Goal: Task Accomplishment & Management: Complete application form

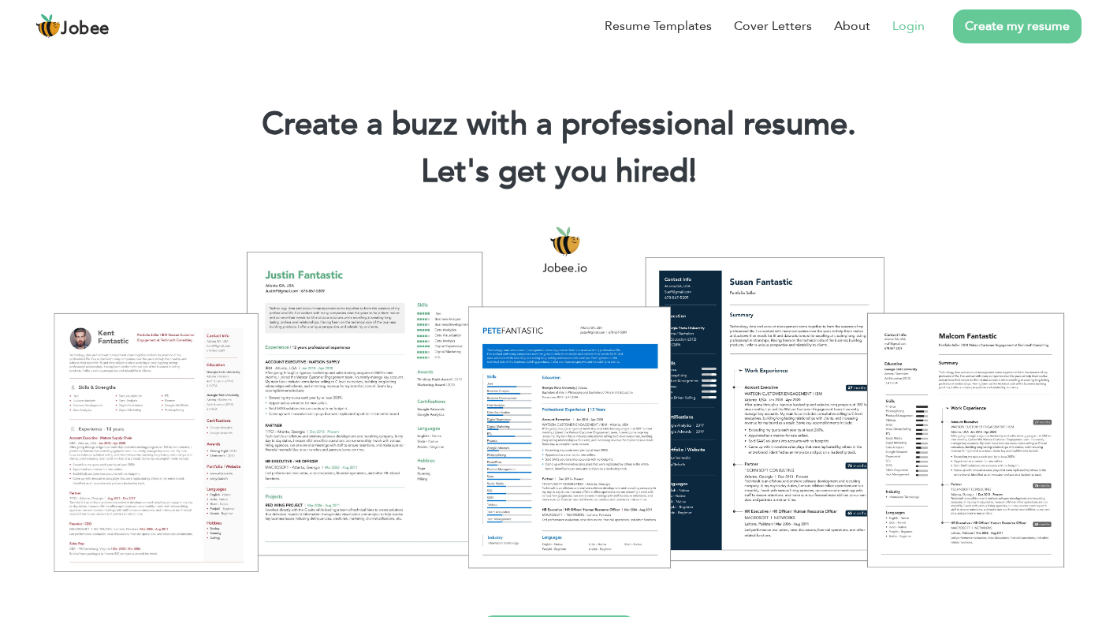
click at [912, 28] on link "Login" at bounding box center [909, 26] width 32 height 19
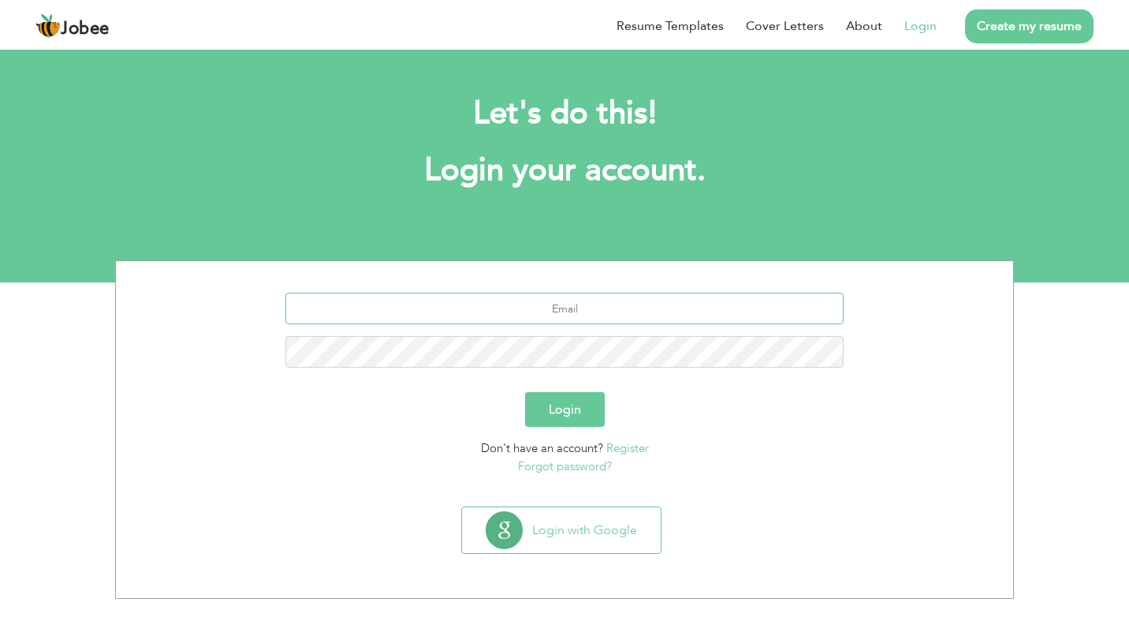
click at [575, 315] on input "text" at bounding box center [564, 309] width 559 height 32
type input "[PERSON_NAME][EMAIL_ADDRESS][DOMAIN_NAME]"
click at [525, 392] on button "Login" at bounding box center [565, 409] width 80 height 35
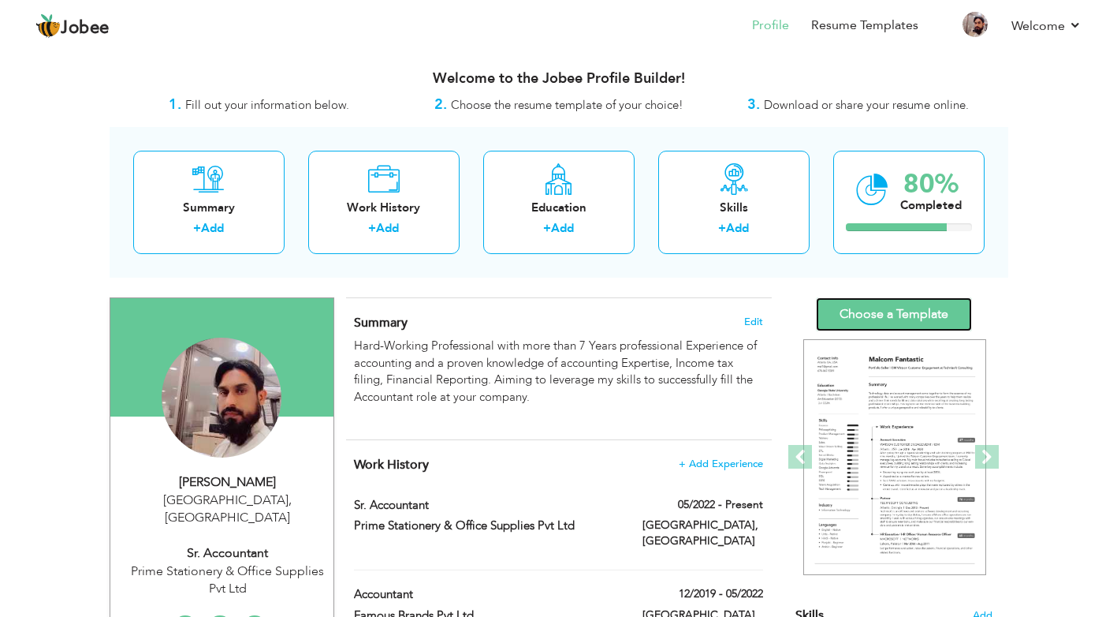
click at [844, 319] on link "Choose a Template" at bounding box center [894, 314] width 156 height 34
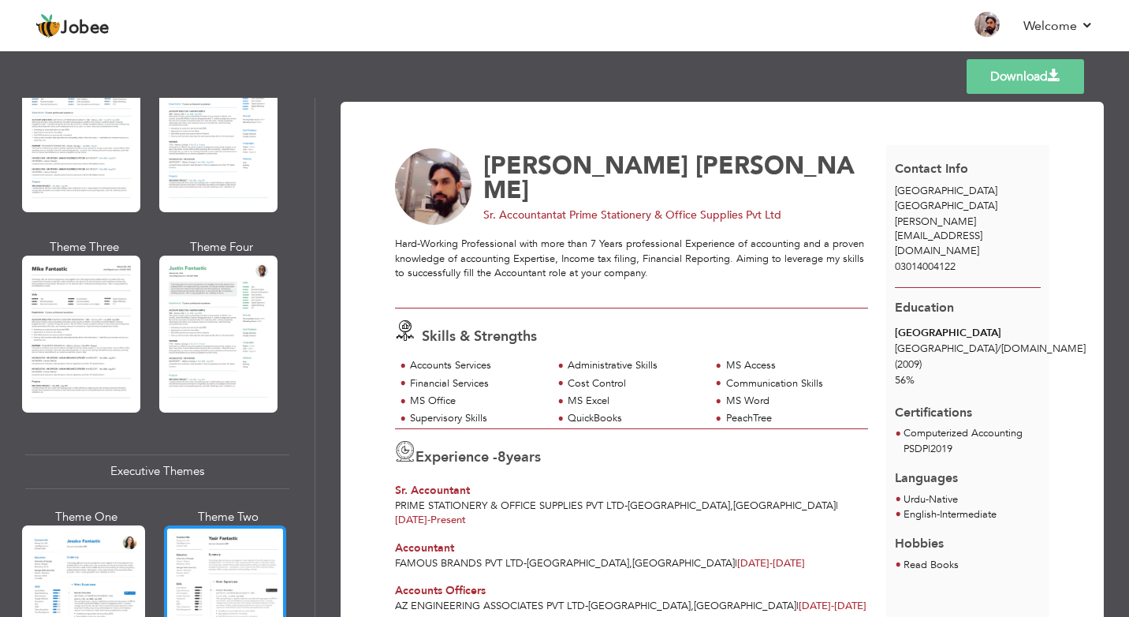
scroll to position [1104, 0]
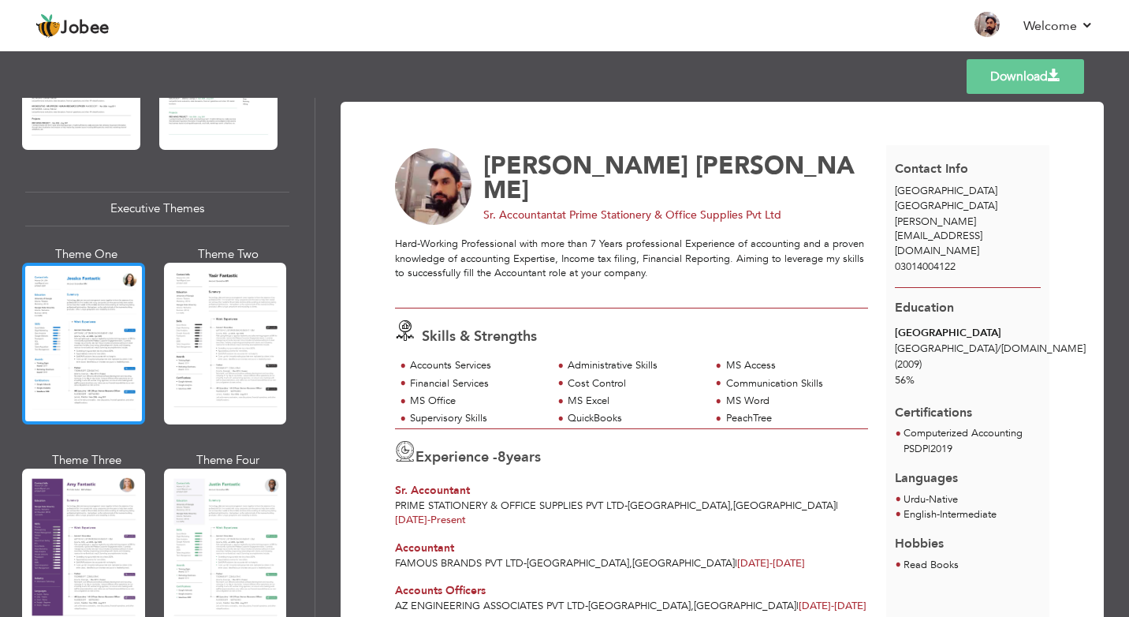
click at [114, 331] on div at bounding box center [83, 344] width 123 height 162
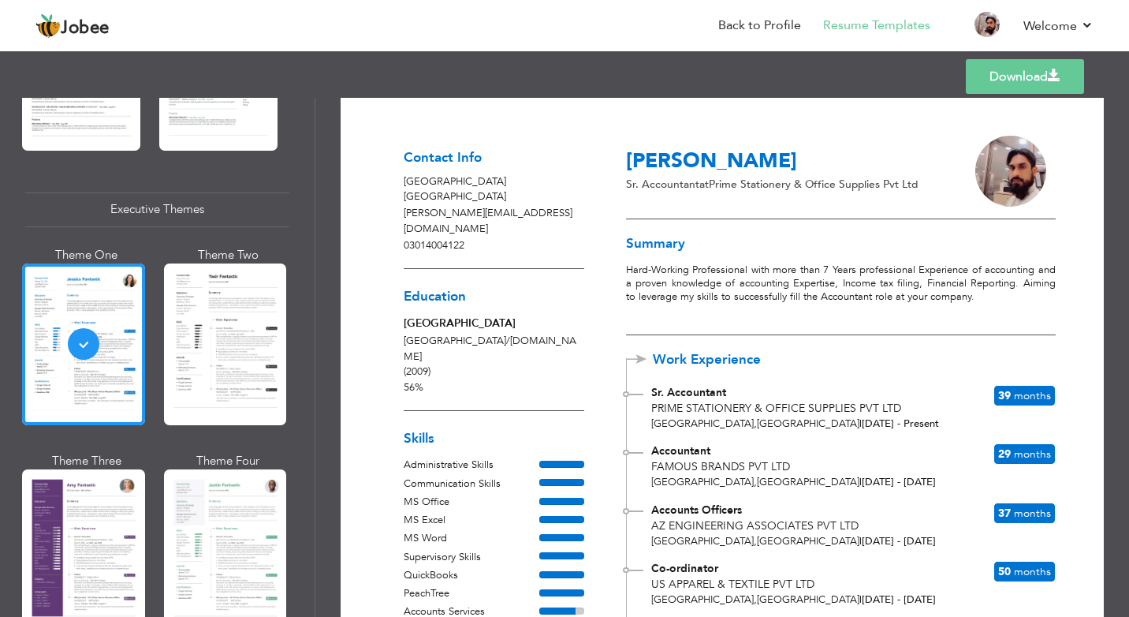
scroll to position [0, 0]
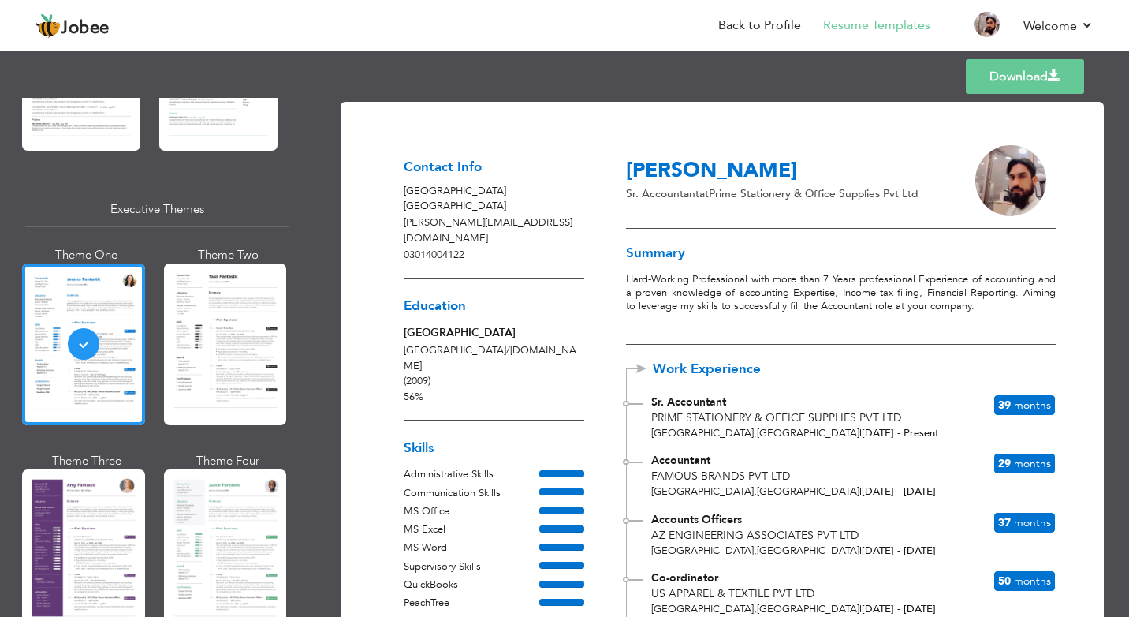
click at [319, 162] on div "Download Contact Info Lahore Pakistan muzammil.kareem246@gmail.com 03014004122 …" at bounding box center [722, 357] width 814 height 519
click at [69, 35] on span "Jobee" at bounding box center [85, 28] width 49 height 17
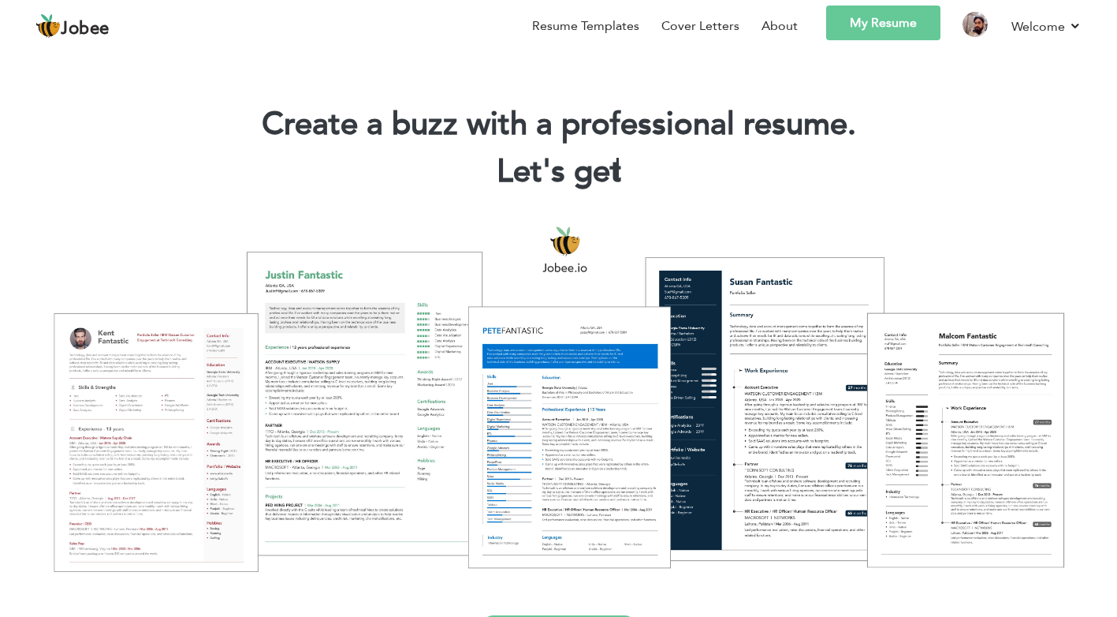
click at [893, 27] on link "My Resume" at bounding box center [883, 23] width 114 height 35
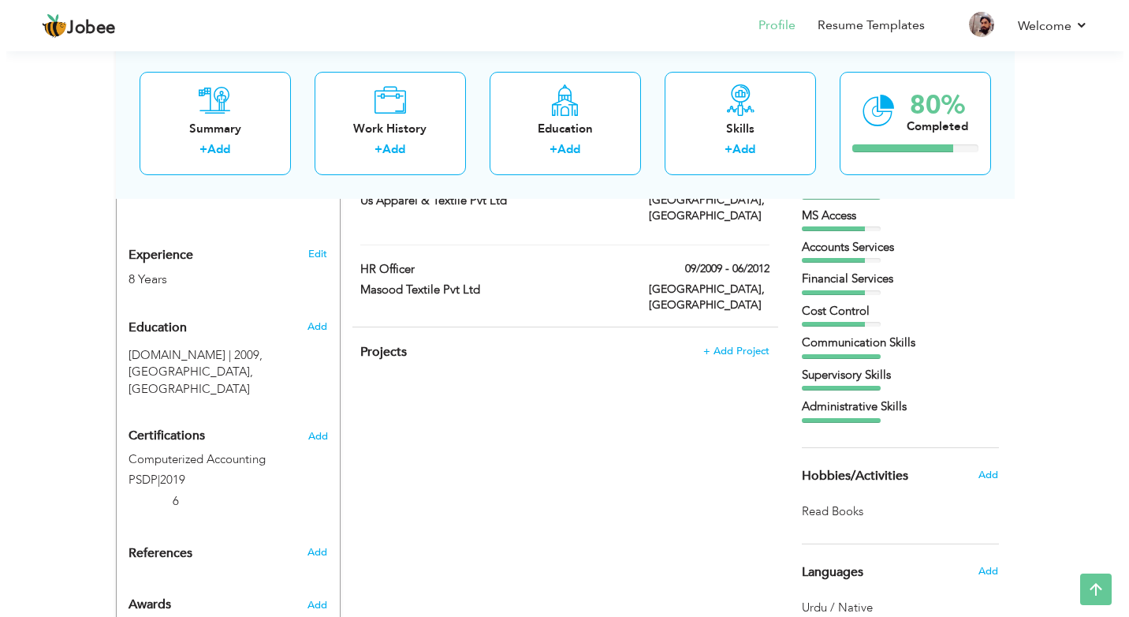
scroll to position [756, 0]
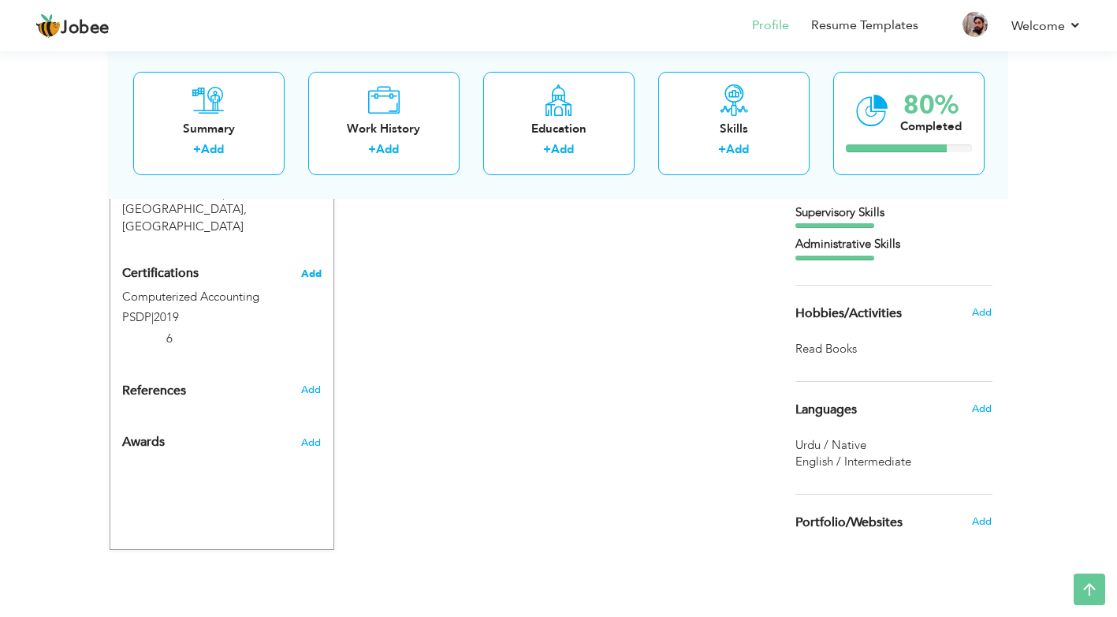
click at [311, 268] on span "Add" at bounding box center [311, 273] width 21 height 11
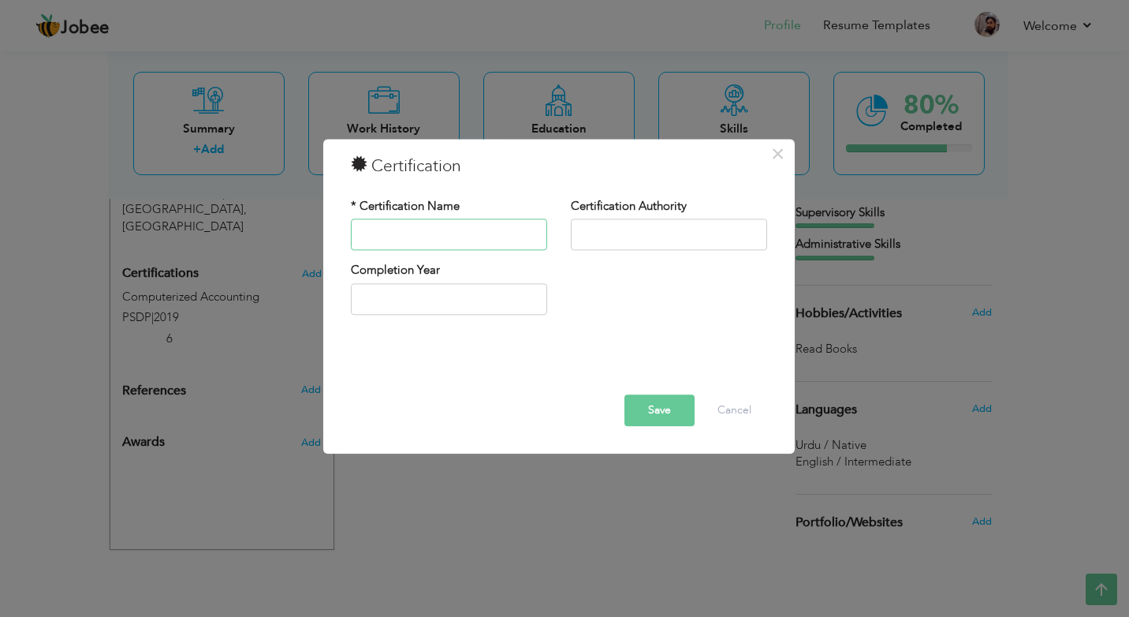
click at [399, 233] on input "text" at bounding box center [449, 235] width 196 height 32
type input "Typing"
click at [584, 239] on input "text" at bounding box center [669, 235] width 196 height 32
type input "[DOMAIN_NAME]"
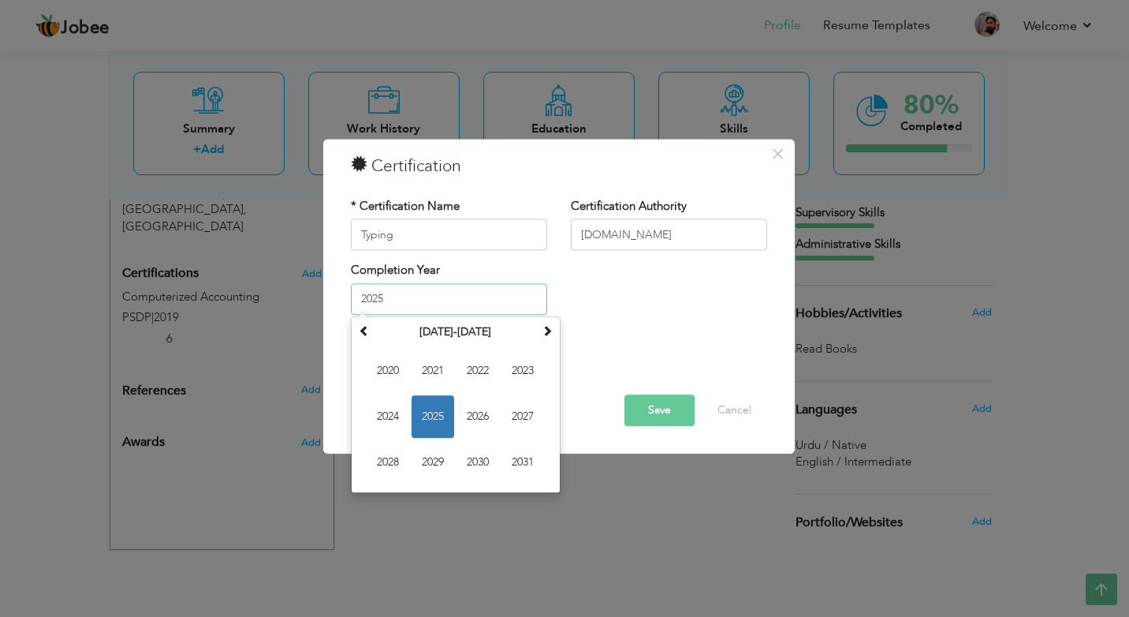
click at [445, 296] on input "2025" at bounding box center [449, 299] width 196 height 32
click at [426, 298] on input "2025" at bounding box center [449, 299] width 196 height 32
click at [366, 330] on span at bounding box center [364, 330] width 11 height 11
click at [424, 418] on span "2015" at bounding box center [433, 416] width 43 height 43
type input "2015"
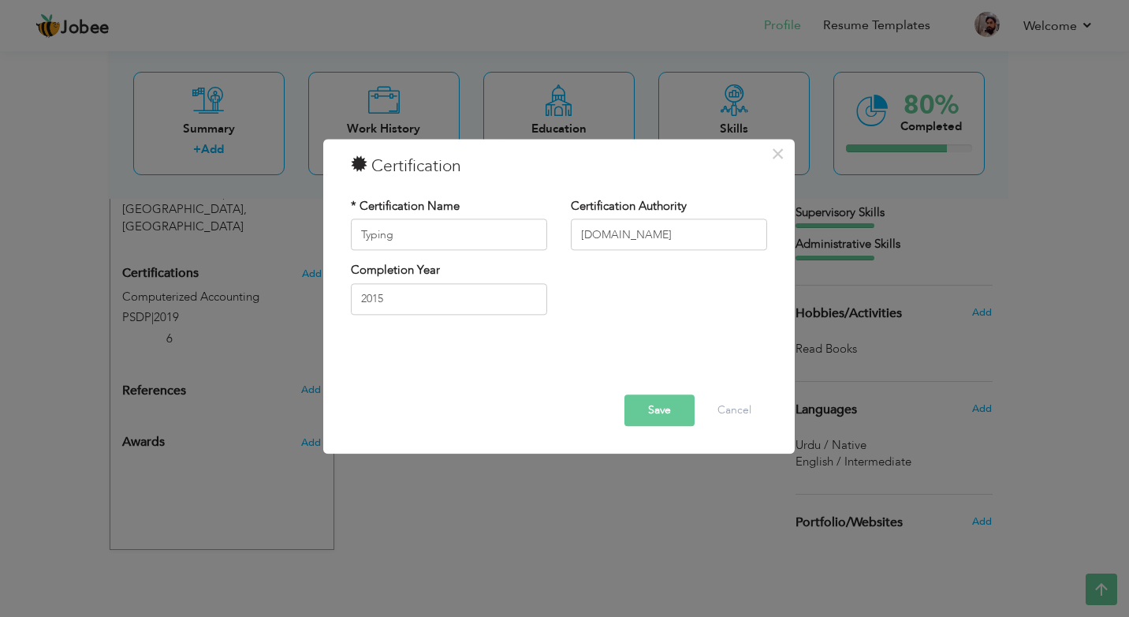
click at [657, 410] on button "Save" at bounding box center [660, 411] width 70 height 32
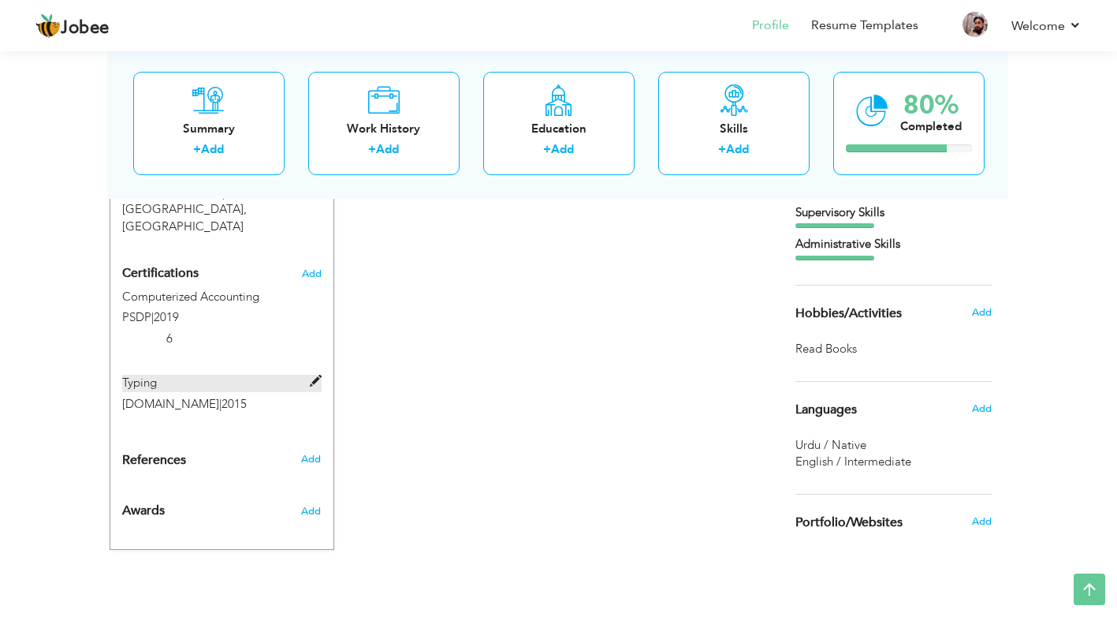
click at [313, 375] on span at bounding box center [316, 381] width 12 height 12
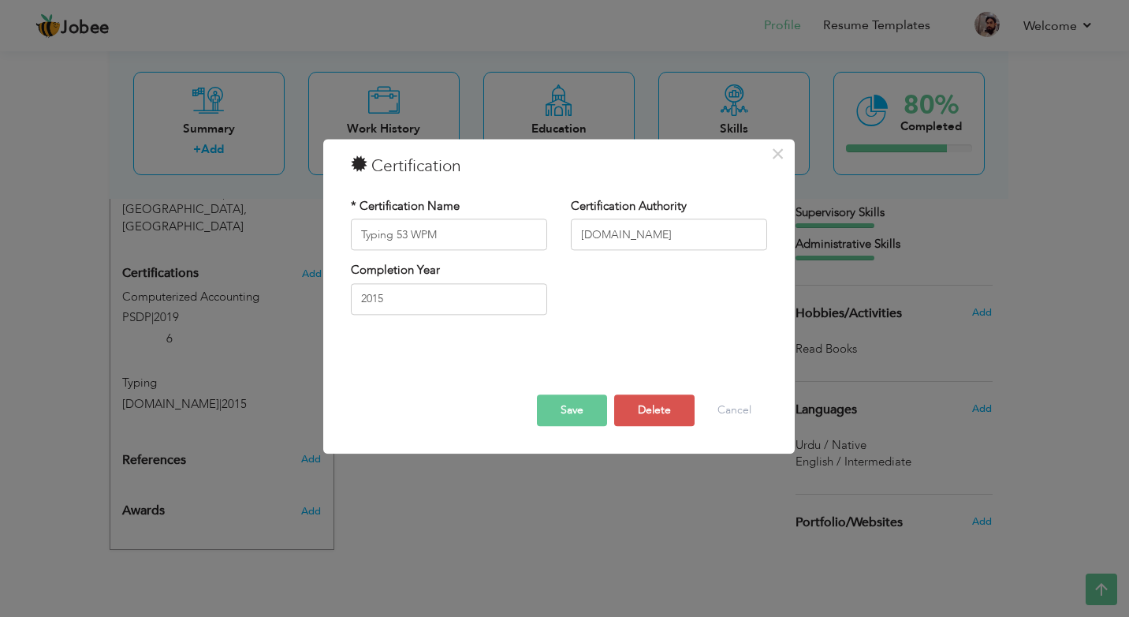
click at [580, 417] on button "Save" at bounding box center [572, 411] width 70 height 32
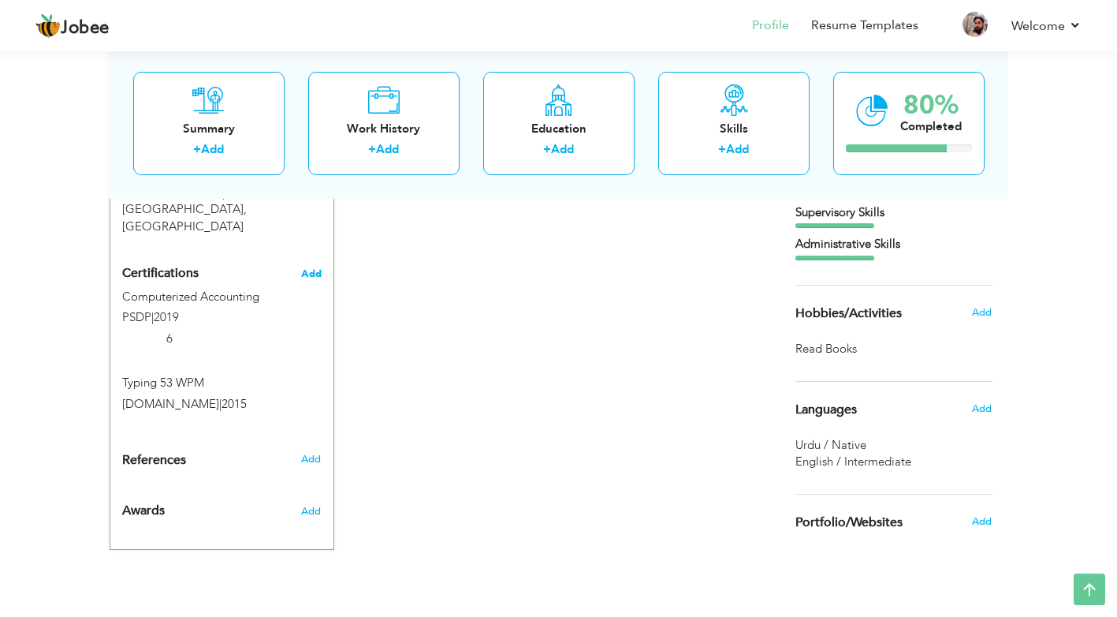
click at [307, 268] on span "Add" at bounding box center [311, 273] width 21 height 11
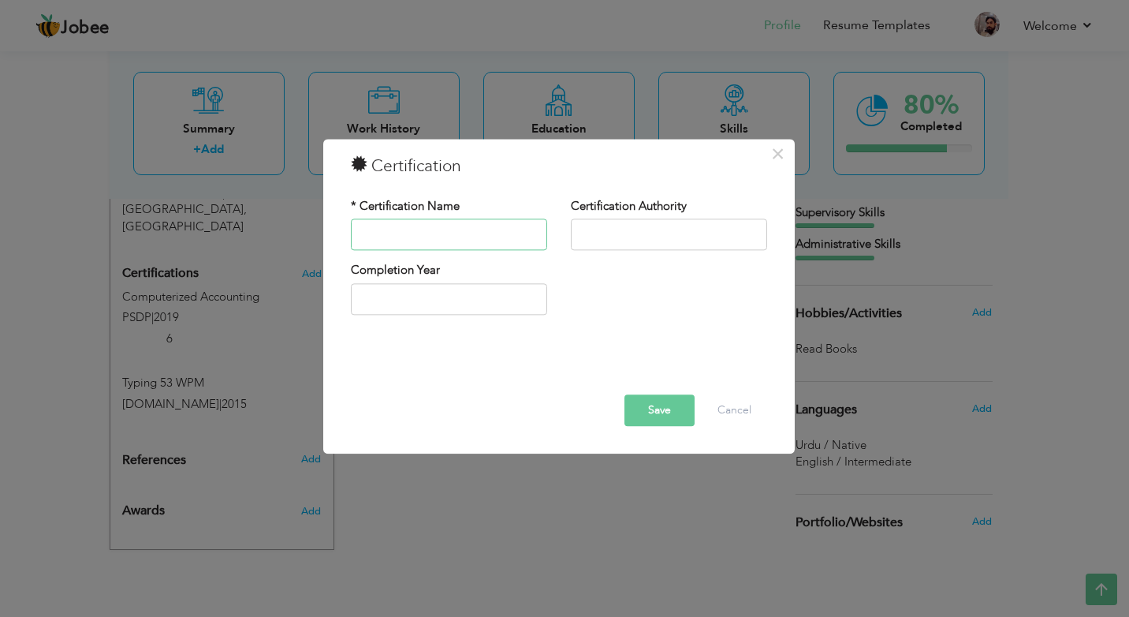
click at [444, 237] on input "text" at bounding box center [449, 235] width 196 height 32
type input "Excel Crash Course"
drag, startPoint x: 714, startPoint y: 233, endPoint x: 749, endPoint y: 229, distance: 34.9
click at [749, 229] on input "Corporate Finance Institue (CFI)" at bounding box center [669, 235] width 196 height 32
paste input "http://url1164.gufhtugu.com/ls/click?upn=u001.JWsx5-2Blla6Wu81YP9V1E5G1yJG1pWrT…"
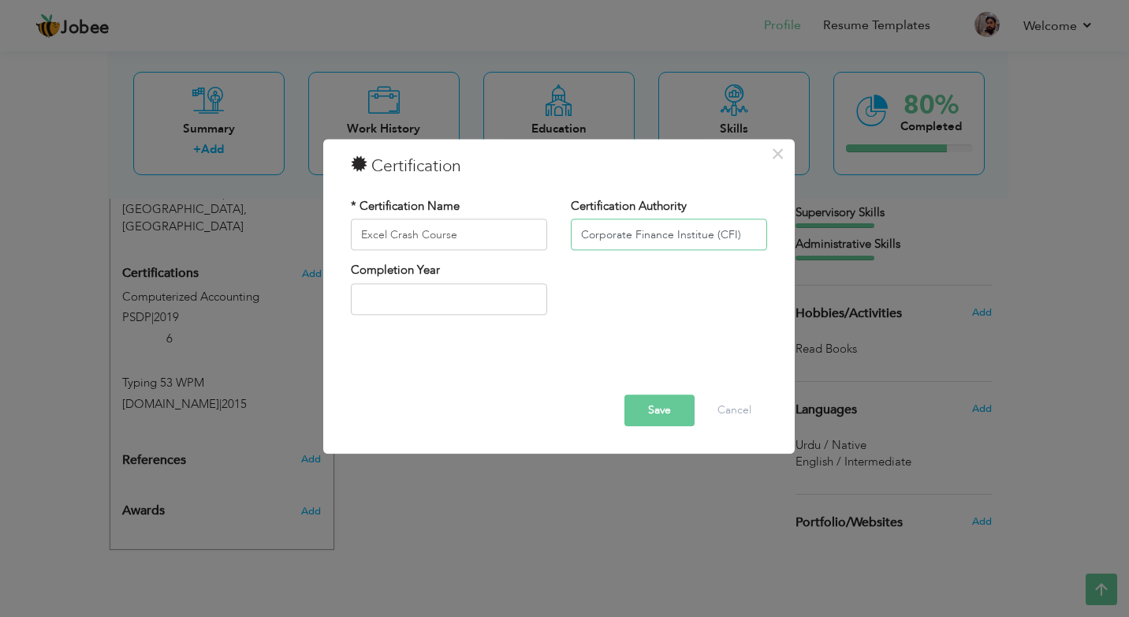
scroll to position [0, 0]
click at [700, 241] on input "Corporate Finance Institue (CFI)" at bounding box center [669, 235] width 196 height 32
drag, startPoint x: 712, startPoint y: 237, endPoint x: 749, endPoint y: 236, distance: 37.1
click at [749, 236] on input "Corporate Finance Institue (CFI)" at bounding box center [669, 235] width 196 height 32
click at [734, 237] on input "Corporate Finance Institue (CFI)" at bounding box center [669, 235] width 196 height 32
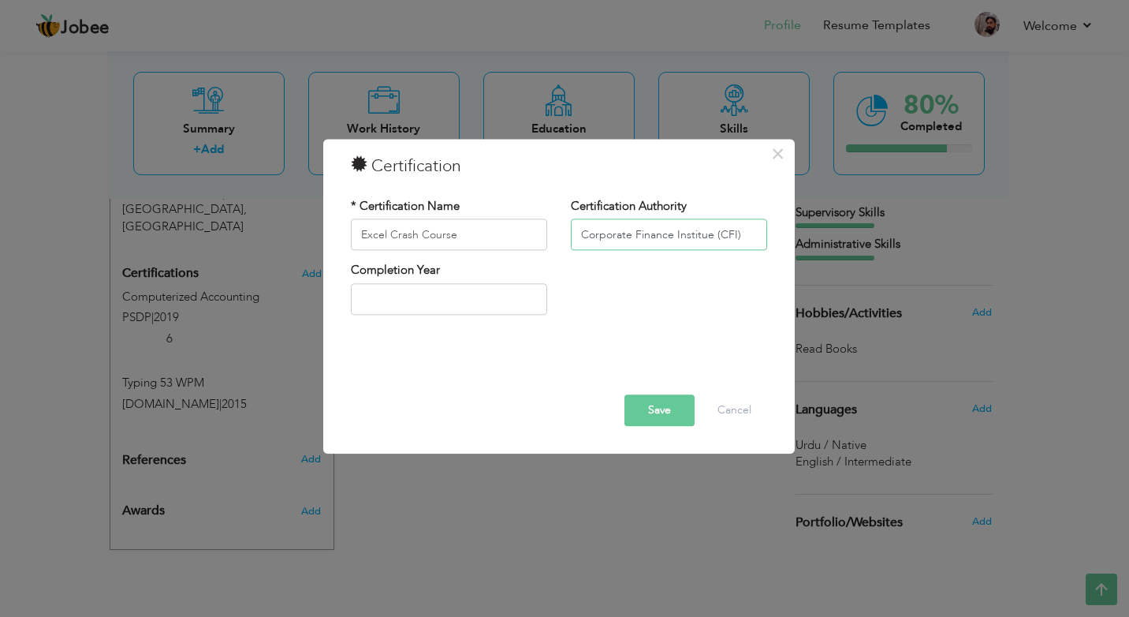
click at [664, 231] on input "Corporate Finance Institue (CFI)" at bounding box center [669, 235] width 196 height 32
type input "Corporate Finance Institue (CFI)"
click at [393, 297] on input "text" at bounding box center [449, 299] width 196 height 32
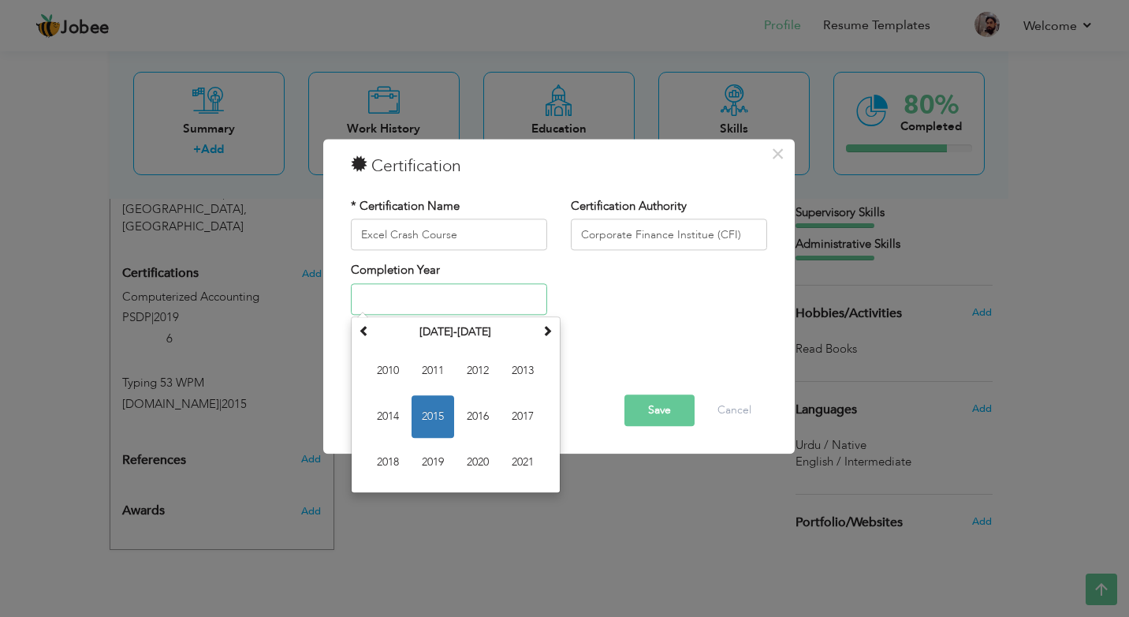
click at [503, 304] on input "text" at bounding box center [449, 299] width 196 height 32
click at [463, 459] on span "2020" at bounding box center [478, 462] width 43 height 43
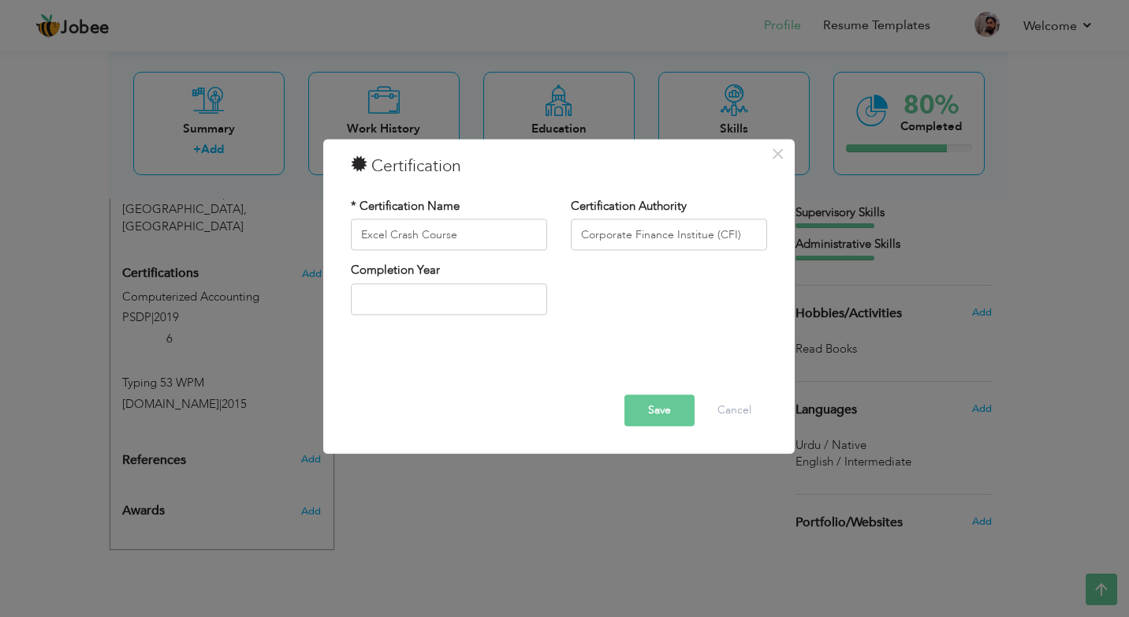
type input "2020"
click at [650, 408] on button "Save" at bounding box center [660, 411] width 70 height 32
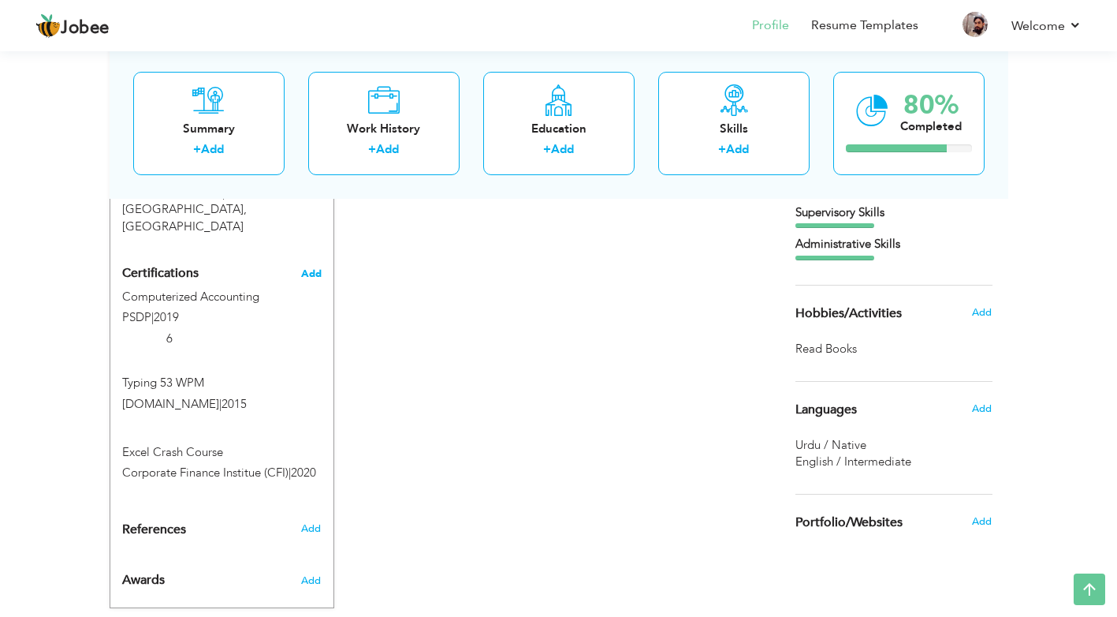
click at [310, 268] on span "Add" at bounding box center [311, 273] width 21 height 11
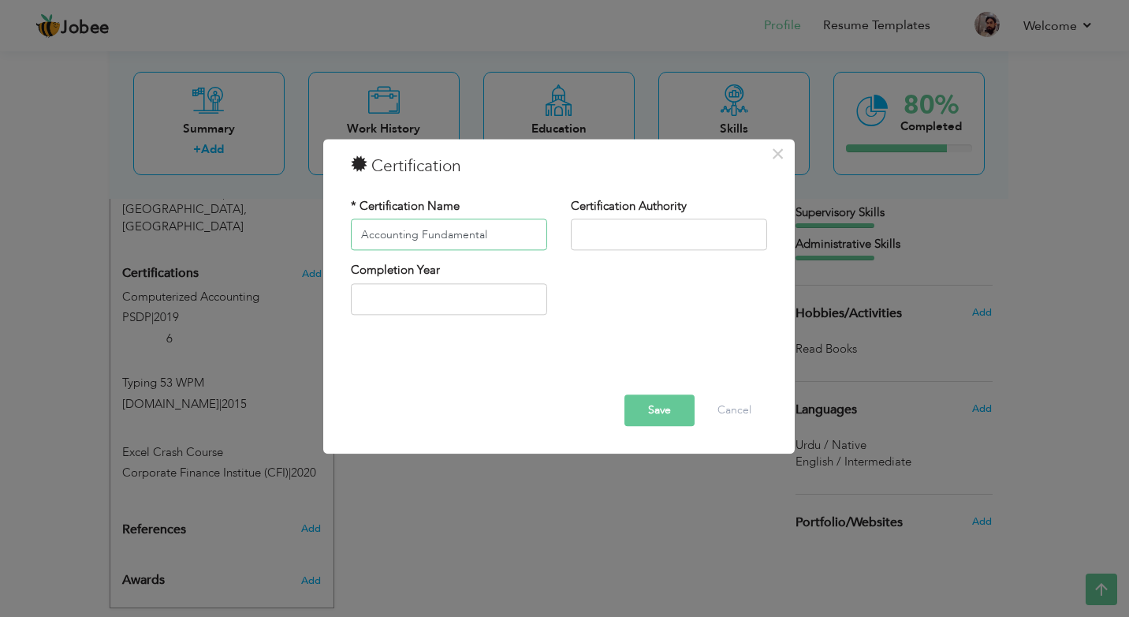
type input "Accounting Fundamental"
type input "Corporate Finance Institue (CFI)"
click at [425, 288] on input "text" at bounding box center [449, 299] width 196 height 32
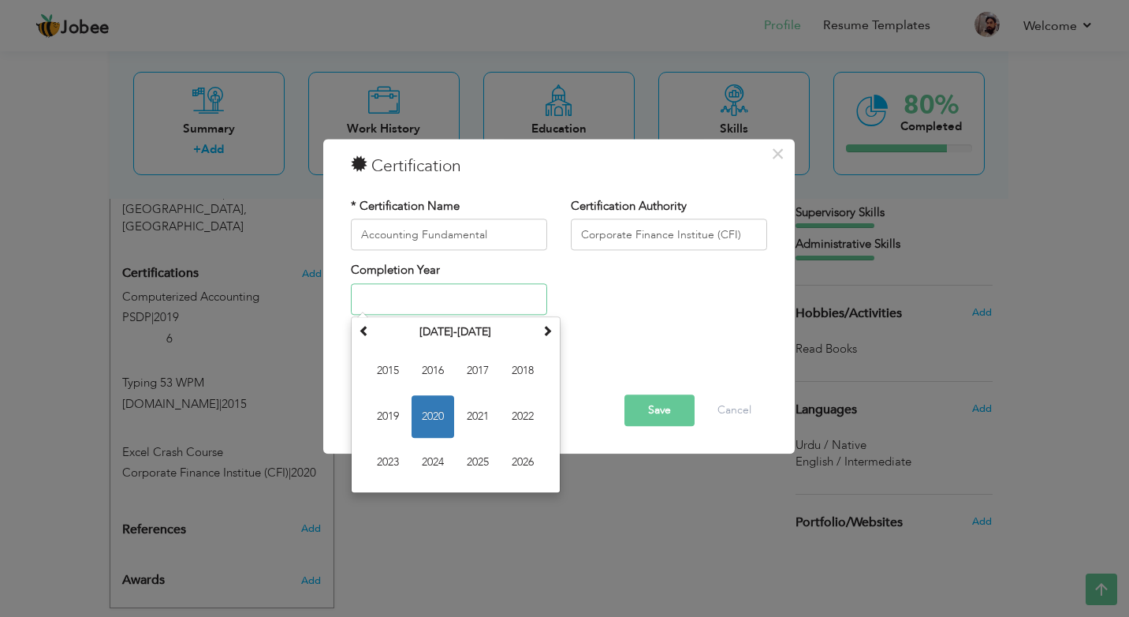
click at [438, 426] on span "2020" at bounding box center [433, 416] width 43 height 43
type input "2020"
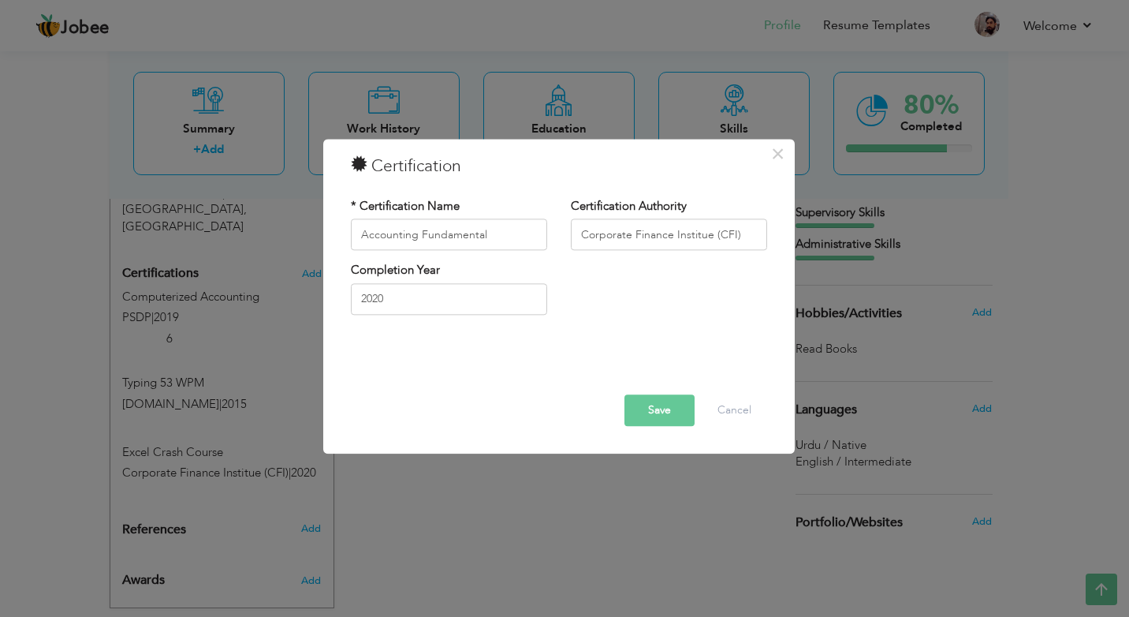
click at [662, 420] on button "Save" at bounding box center [660, 411] width 70 height 32
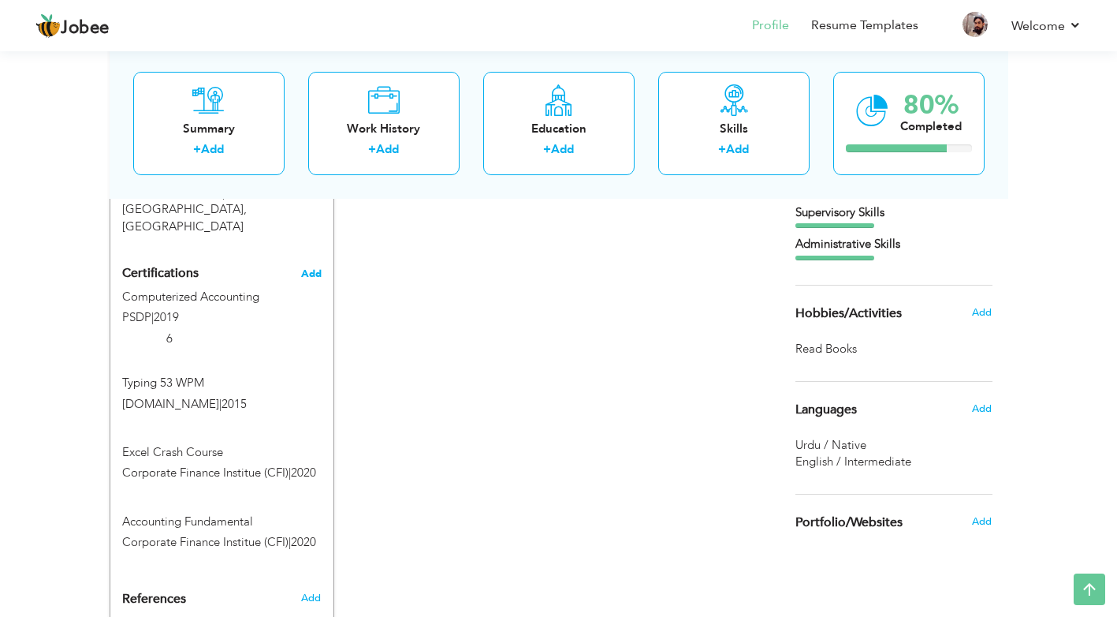
click at [302, 268] on span "Add" at bounding box center [311, 273] width 21 height 11
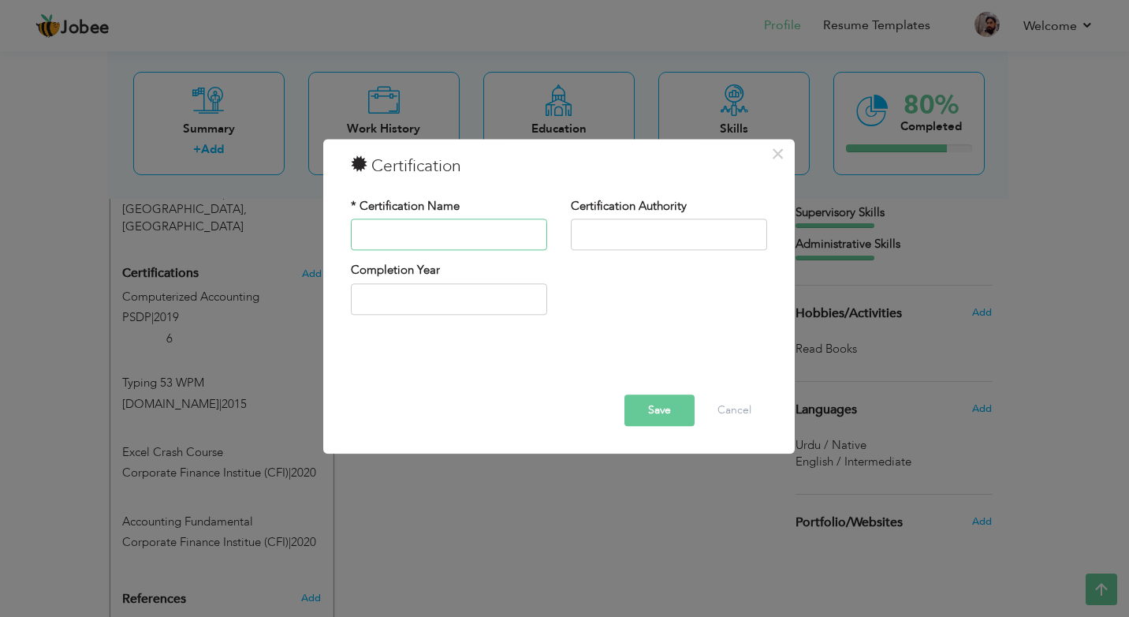
click at [453, 241] on input "text" at bounding box center [449, 235] width 196 height 32
type input "Learn Excel in 60 Minutes: Using Real Company Date"
type input "Corporate Finance Institue (CFI)"
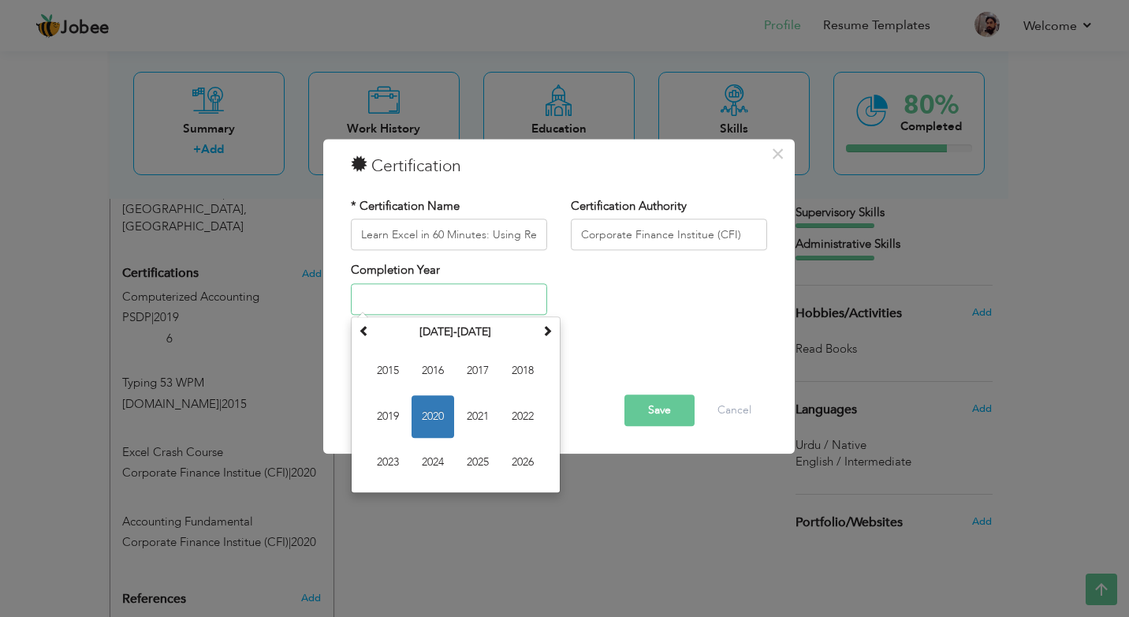
click at [449, 420] on span "2020" at bounding box center [433, 416] width 43 height 43
type input "2020"
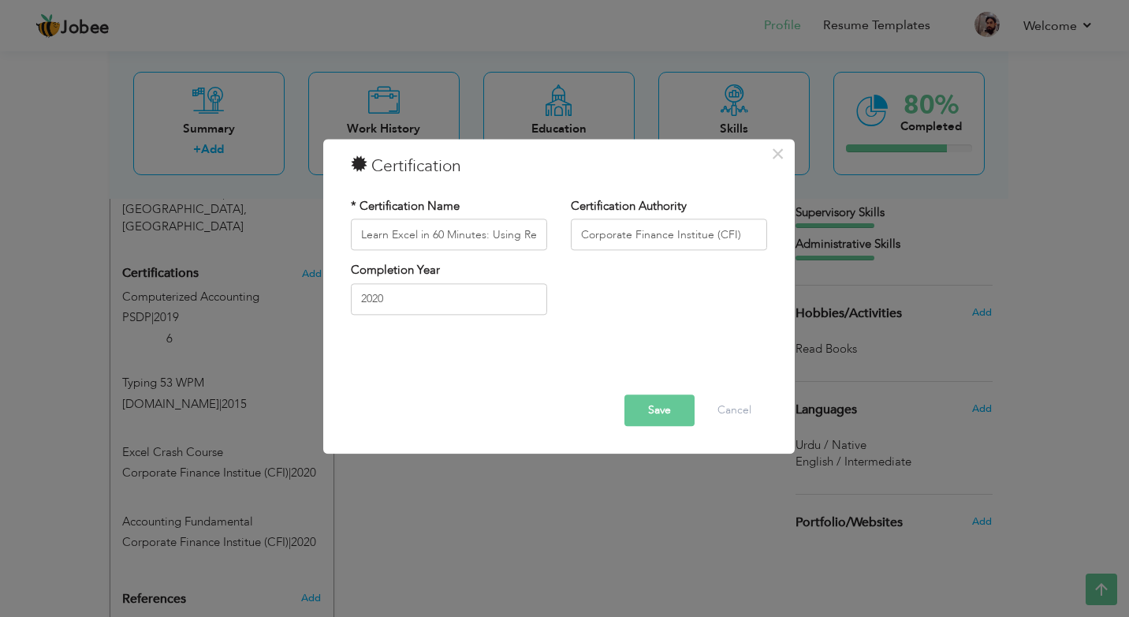
click at [657, 416] on button "Save" at bounding box center [660, 411] width 70 height 32
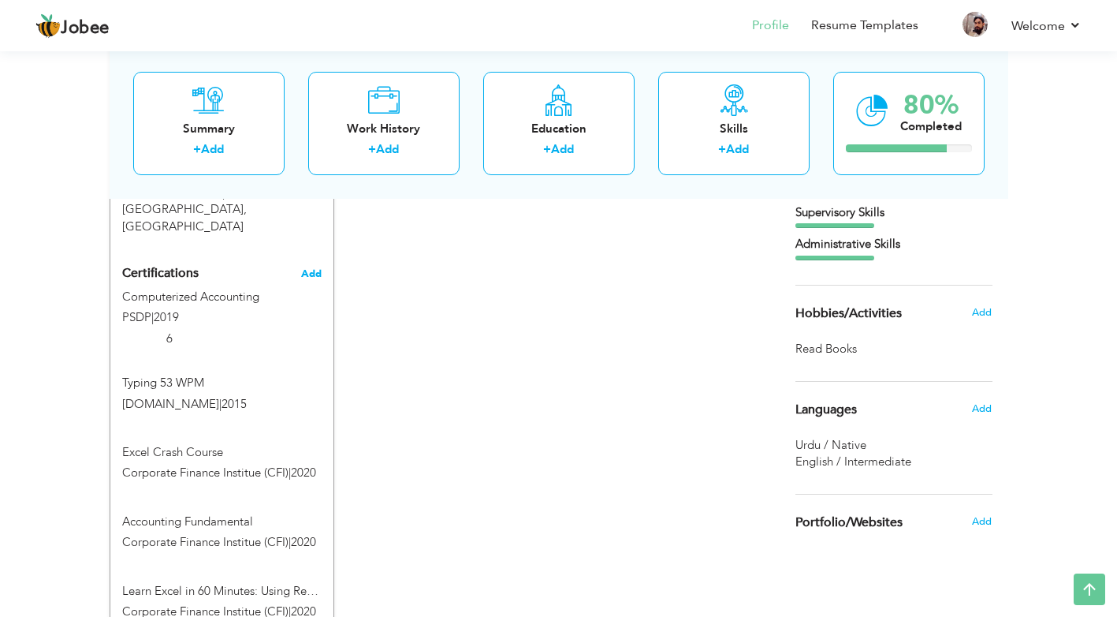
click at [311, 268] on span "Add" at bounding box center [311, 273] width 21 height 11
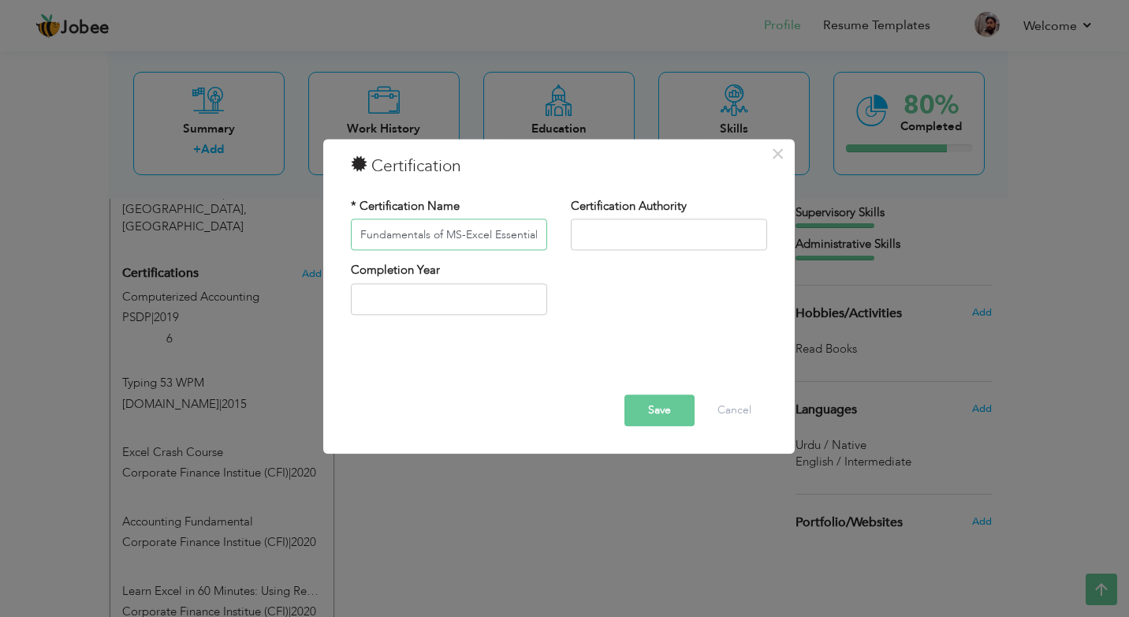
scroll to position [0, 6]
type input "Fundamentals of MS-Excel Essentials"
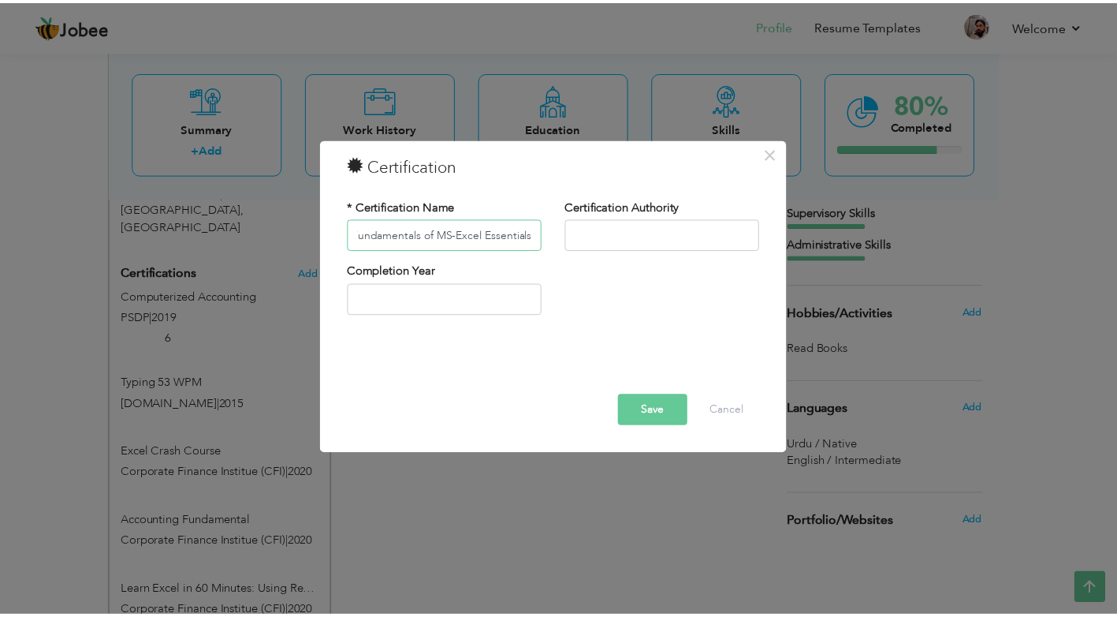
scroll to position [0, 0]
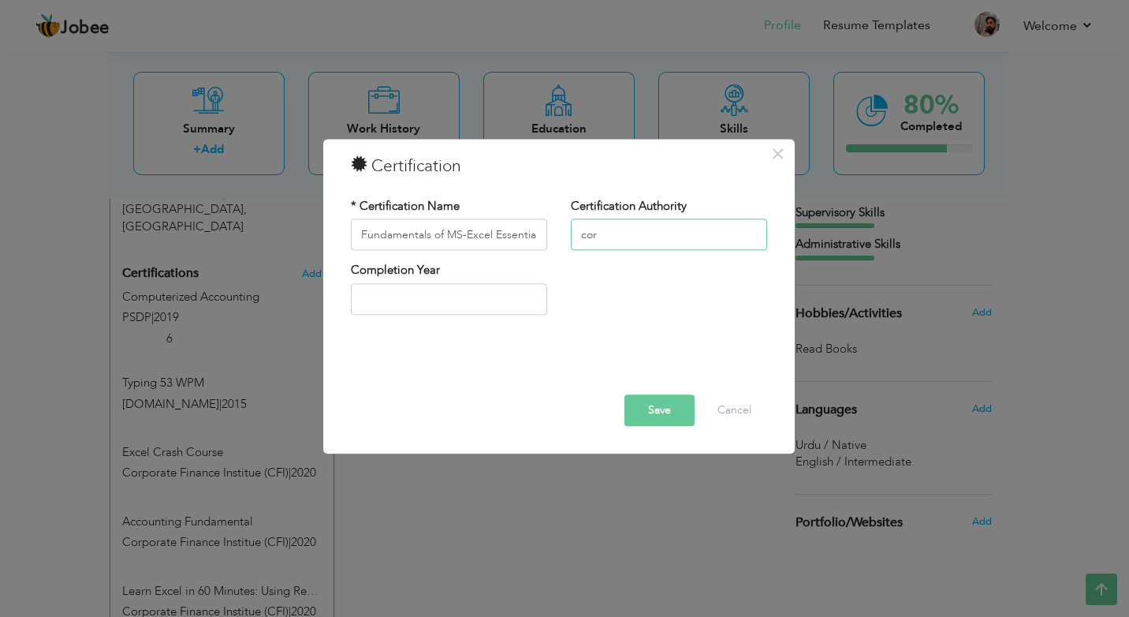
type input "Corporate Finance Institue (CFI)"
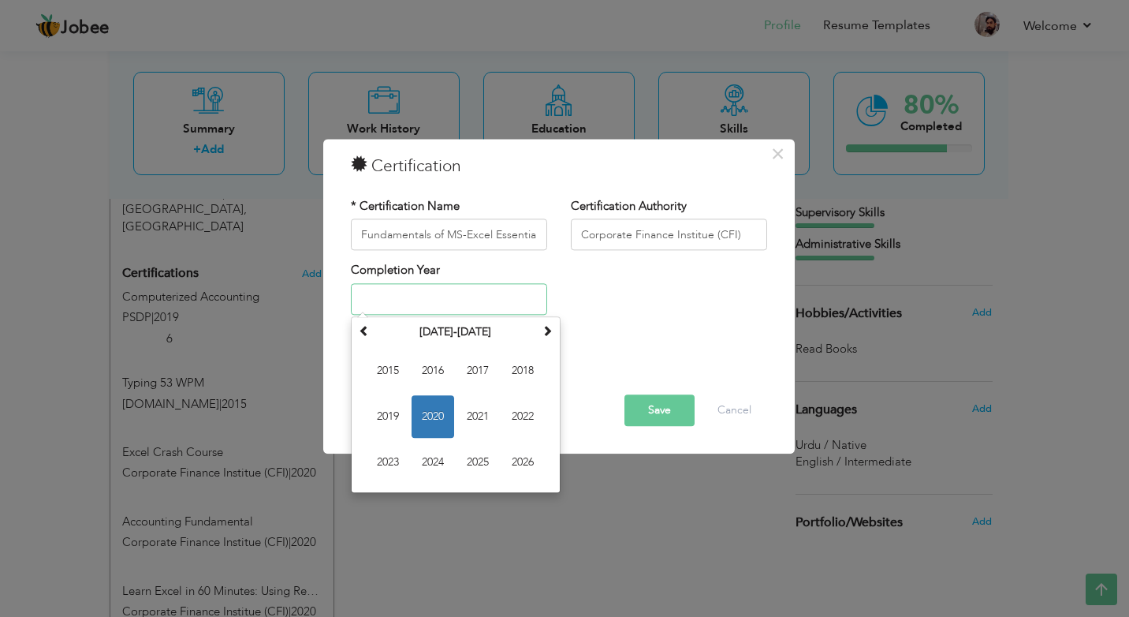
click at [430, 412] on span "2020" at bounding box center [433, 416] width 43 height 43
type input "2020"
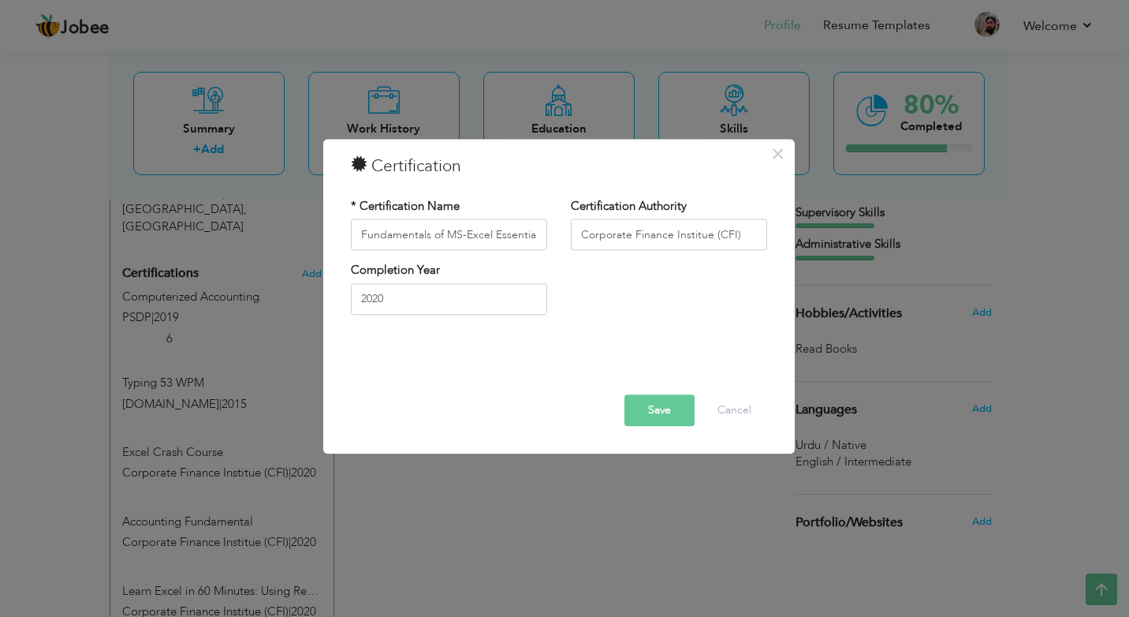
click at [649, 413] on button "Save" at bounding box center [660, 411] width 70 height 32
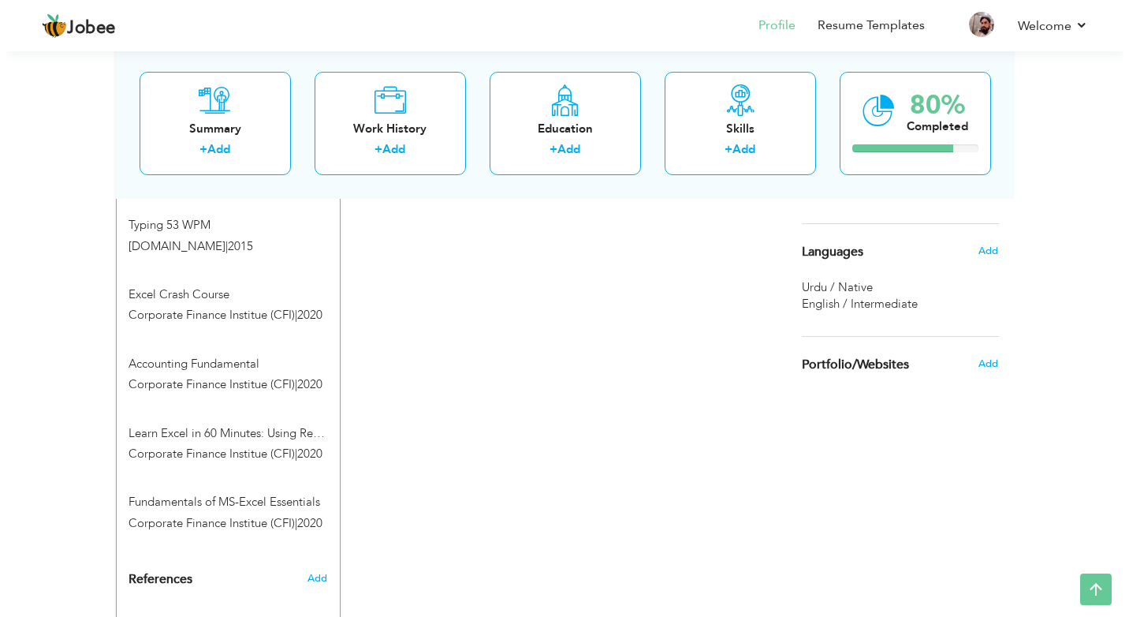
scroll to position [756, 0]
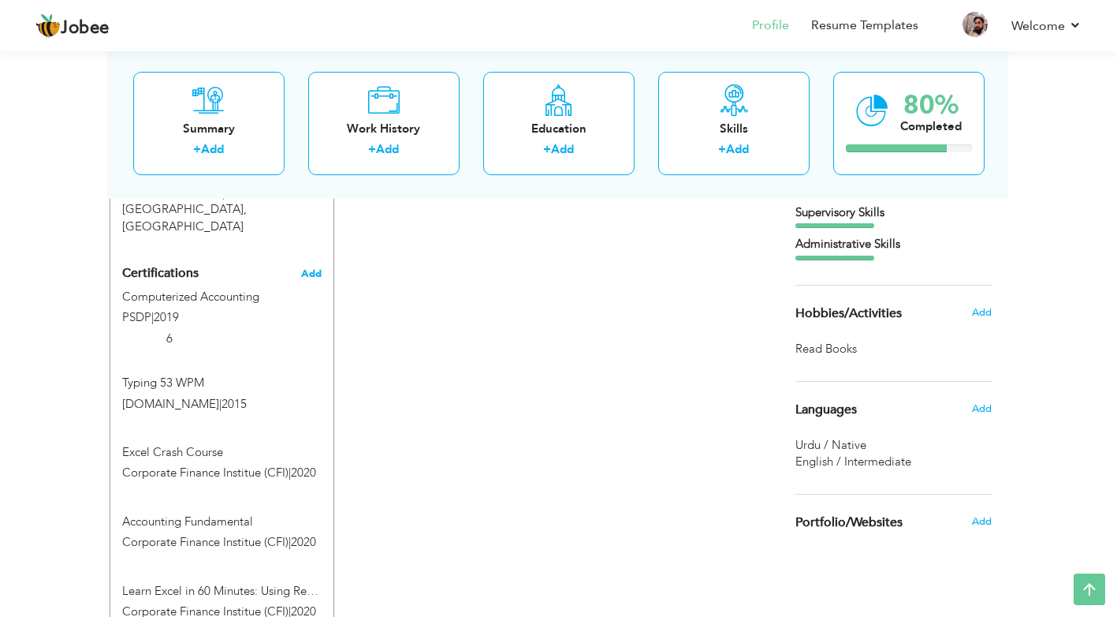
click at [306, 268] on span "Add" at bounding box center [311, 273] width 21 height 11
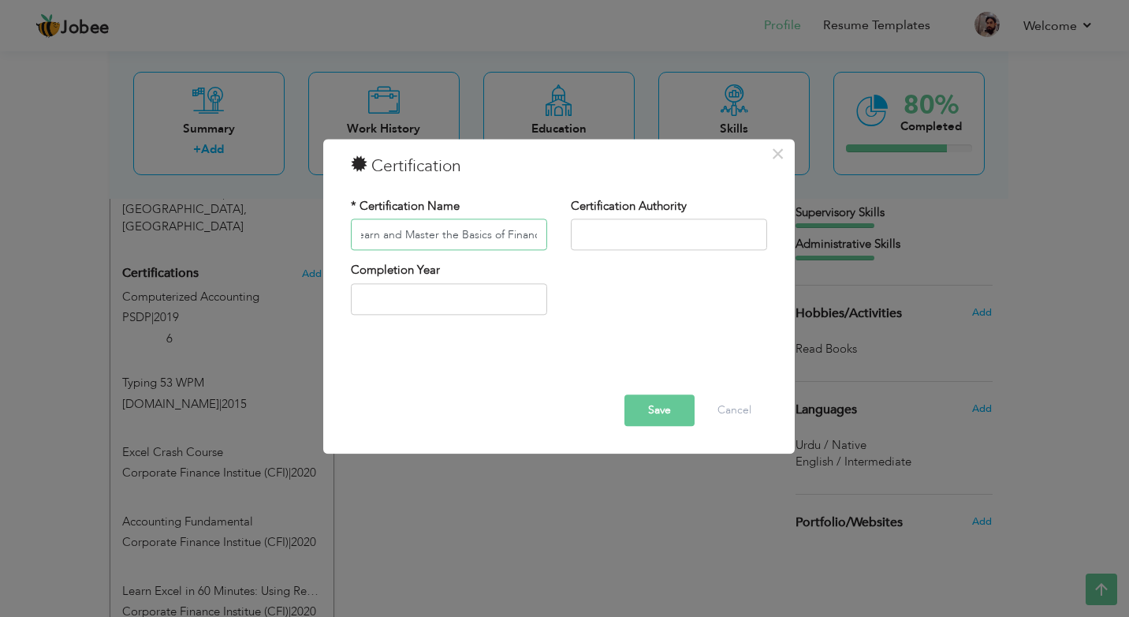
scroll to position [0, 15]
type input "Learn and Master the Basics of Finance"
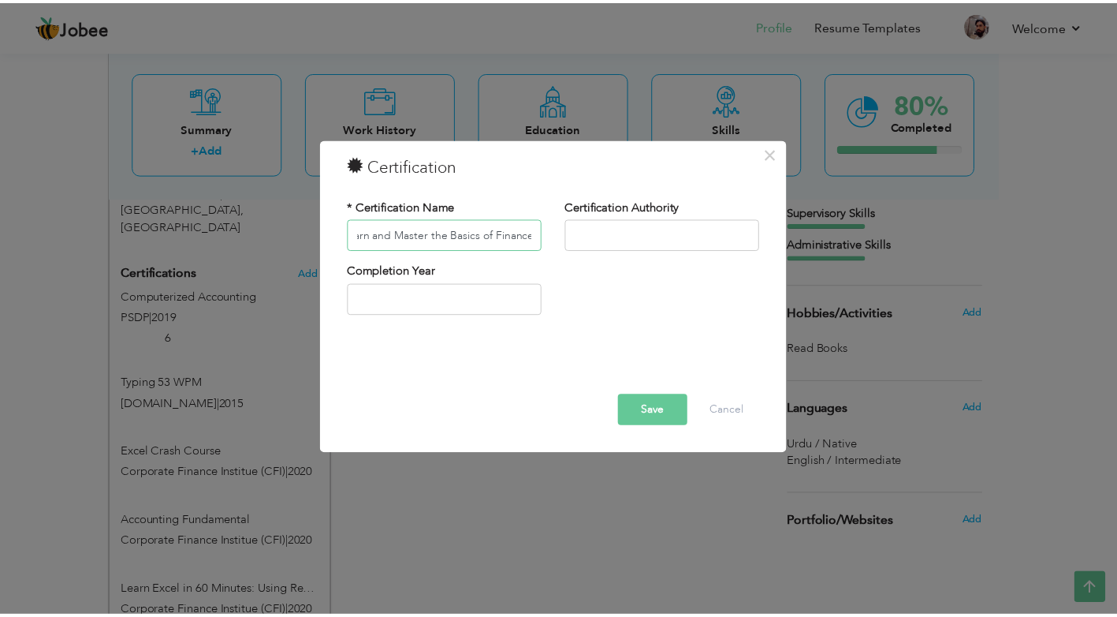
scroll to position [0, 0]
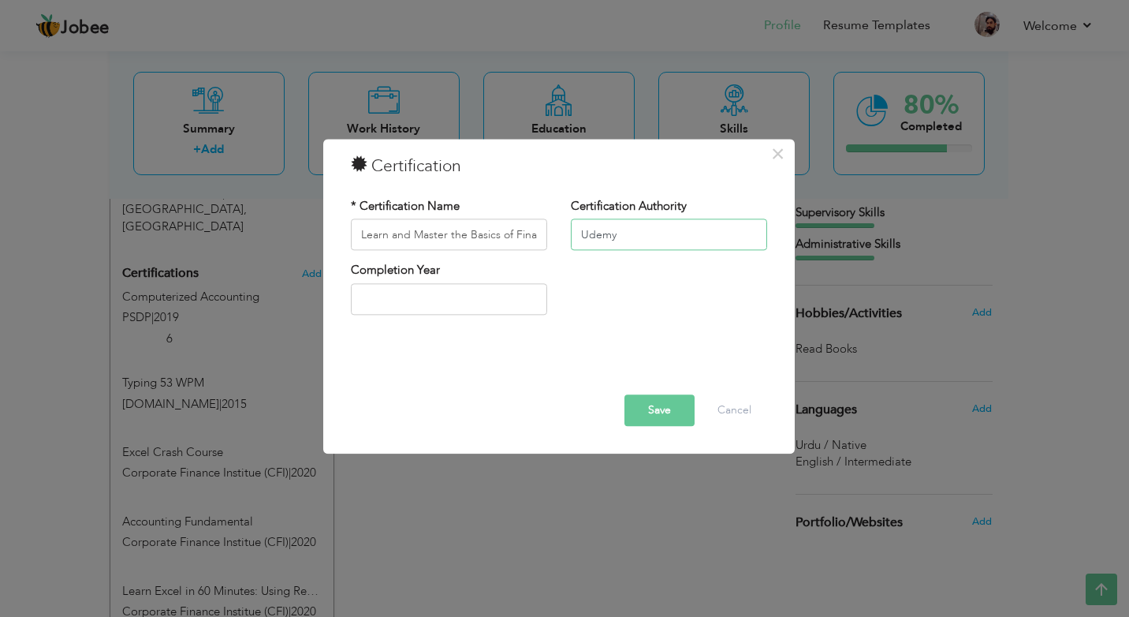
type input "Udemy"
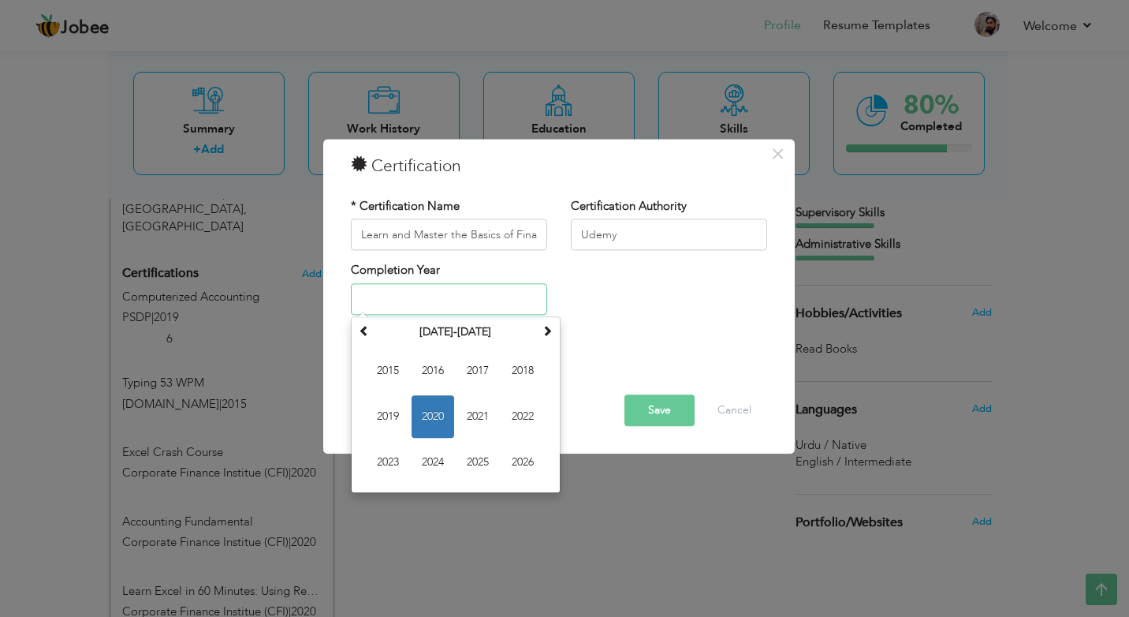
click at [432, 293] on input "text" at bounding box center [449, 299] width 196 height 32
click at [423, 424] on span "2020" at bounding box center [433, 416] width 43 height 43
type input "2020"
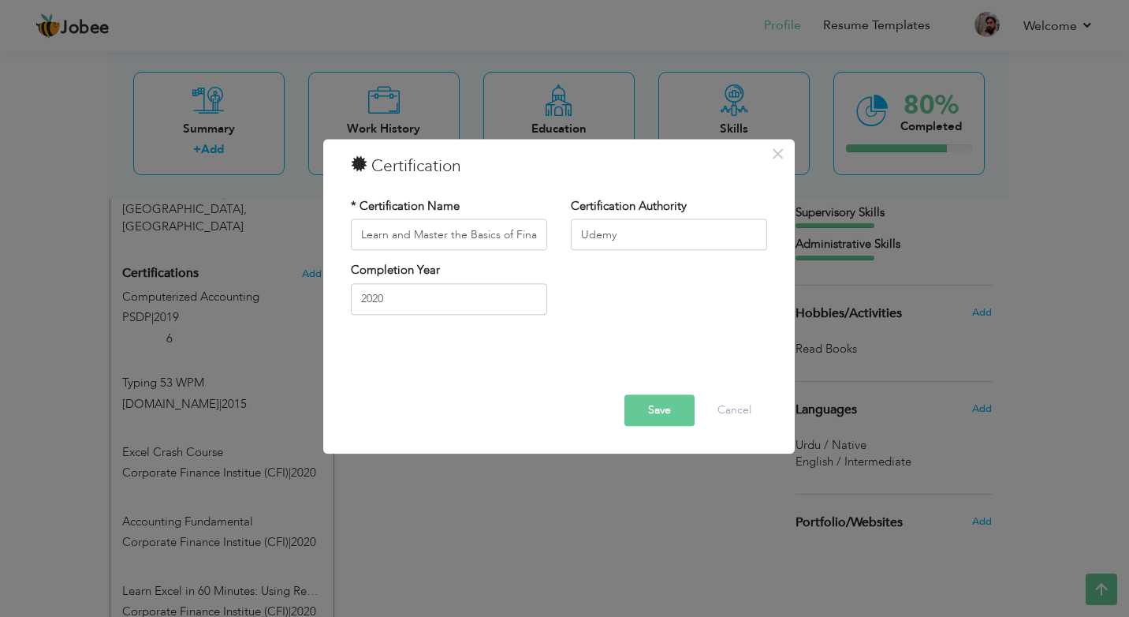
click at [644, 416] on button "Save" at bounding box center [660, 411] width 70 height 32
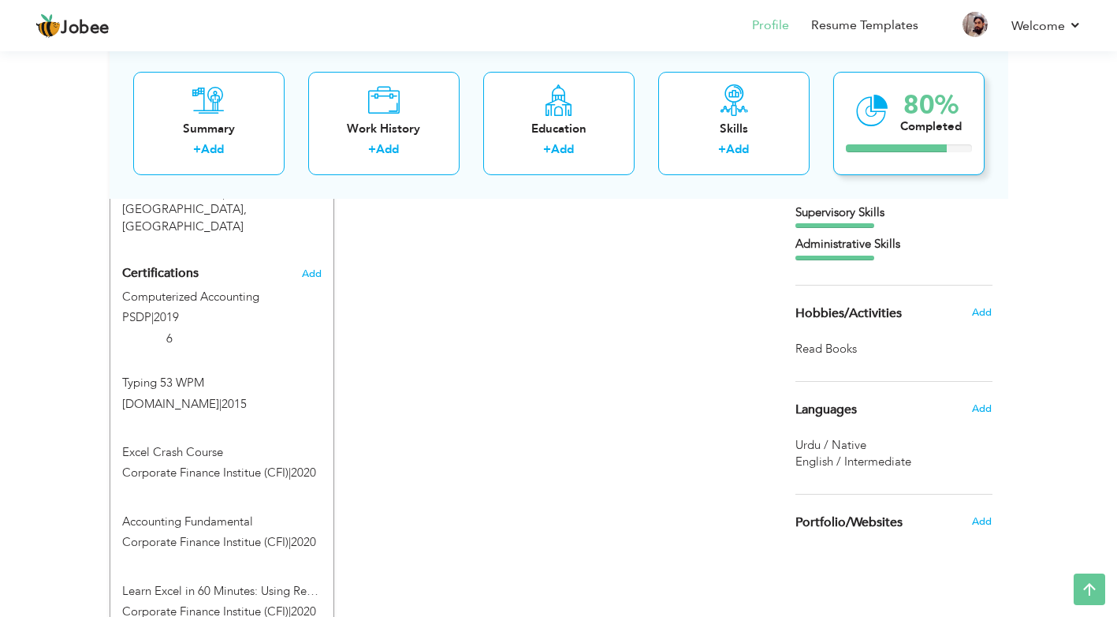
click at [907, 136] on div "80% Completed" at bounding box center [932, 110] width 62 height 53
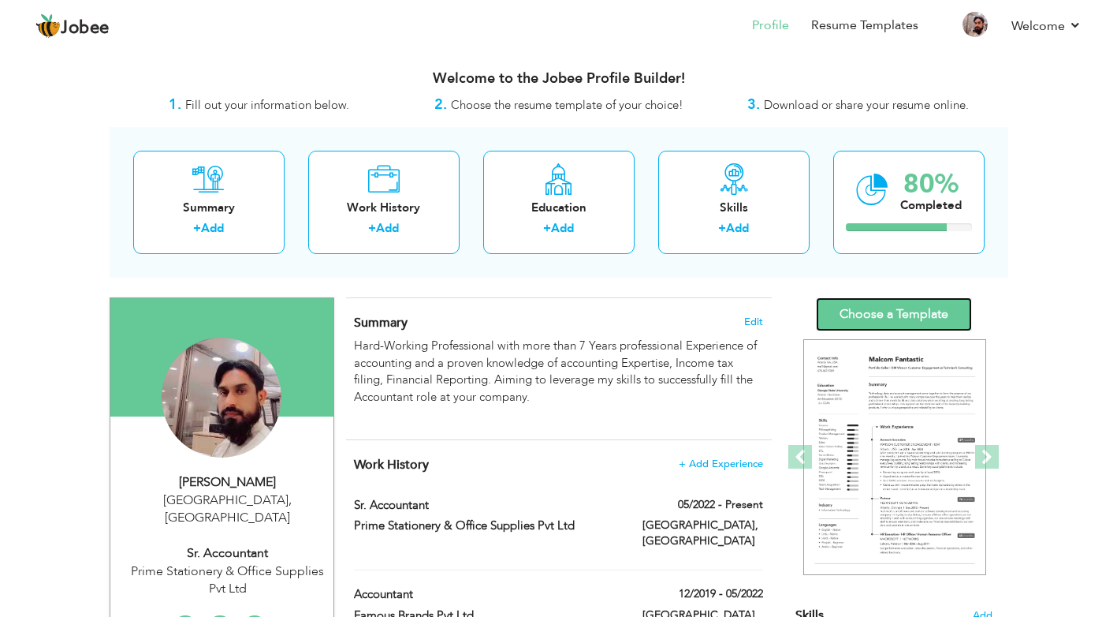
click at [893, 314] on link "Choose a Template" at bounding box center [894, 314] width 156 height 34
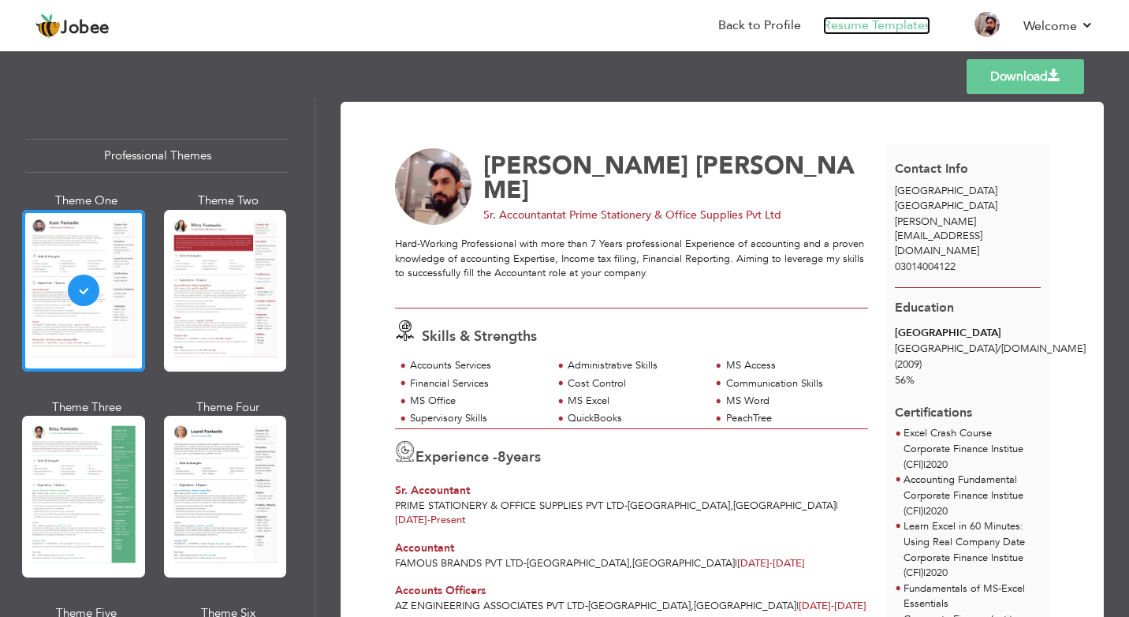
click at [878, 24] on link "Resume Templates" at bounding box center [876, 26] width 107 height 18
click at [757, 23] on link "Back to Profile" at bounding box center [759, 26] width 83 height 18
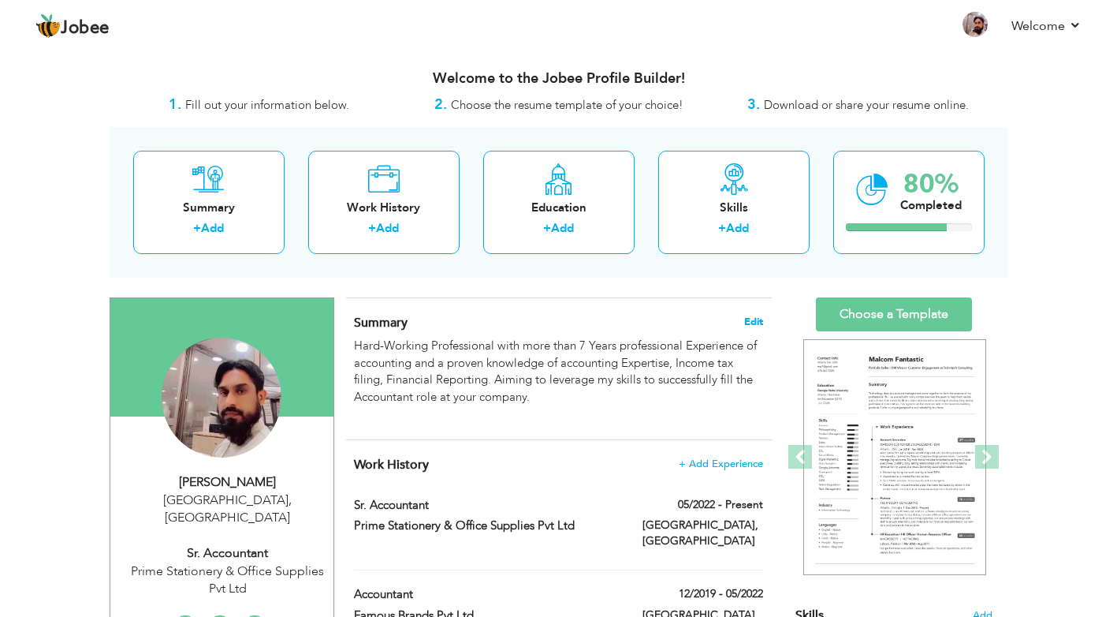
click at [756, 320] on span "Edit" at bounding box center [753, 321] width 19 height 11
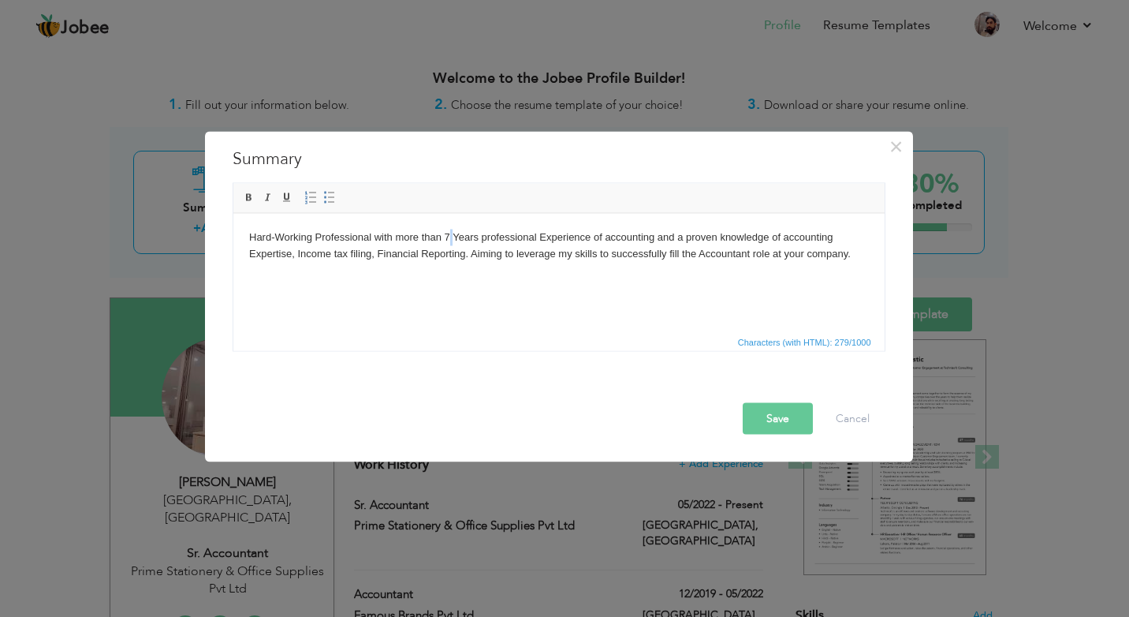
click at [450, 235] on body "Hard-Working Professional with more than 7 Years professional Experience of acc…" at bounding box center [558, 253] width 620 height 49
click at [778, 416] on button "Save" at bounding box center [778, 419] width 70 height 32
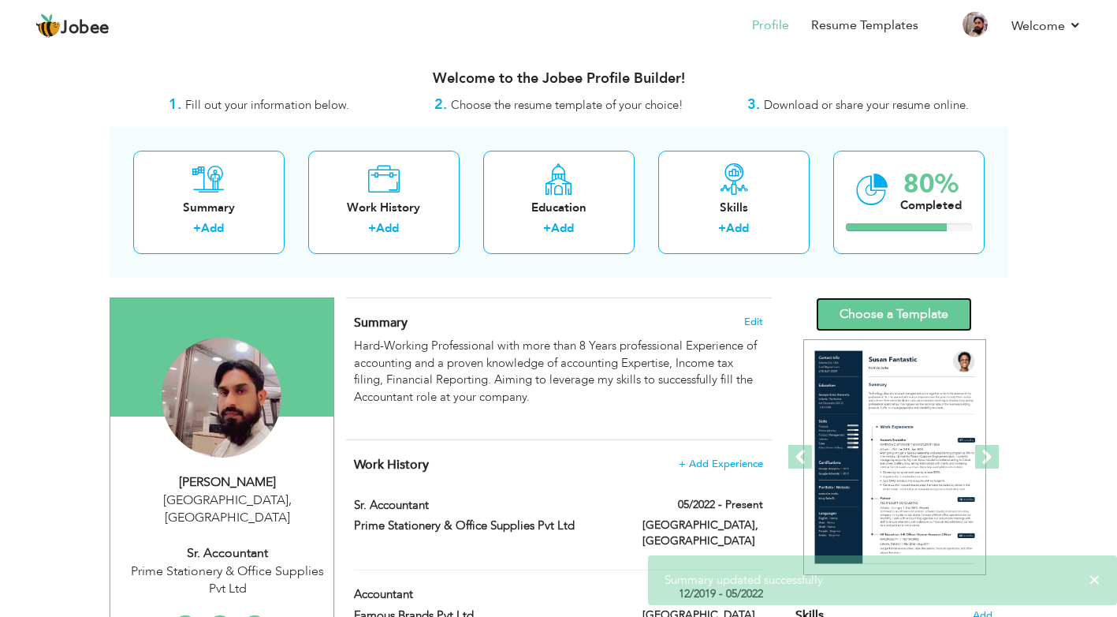
click at [889, 306] on link "Choose a Template" at bounding box center [894, 314] width 156 height 34
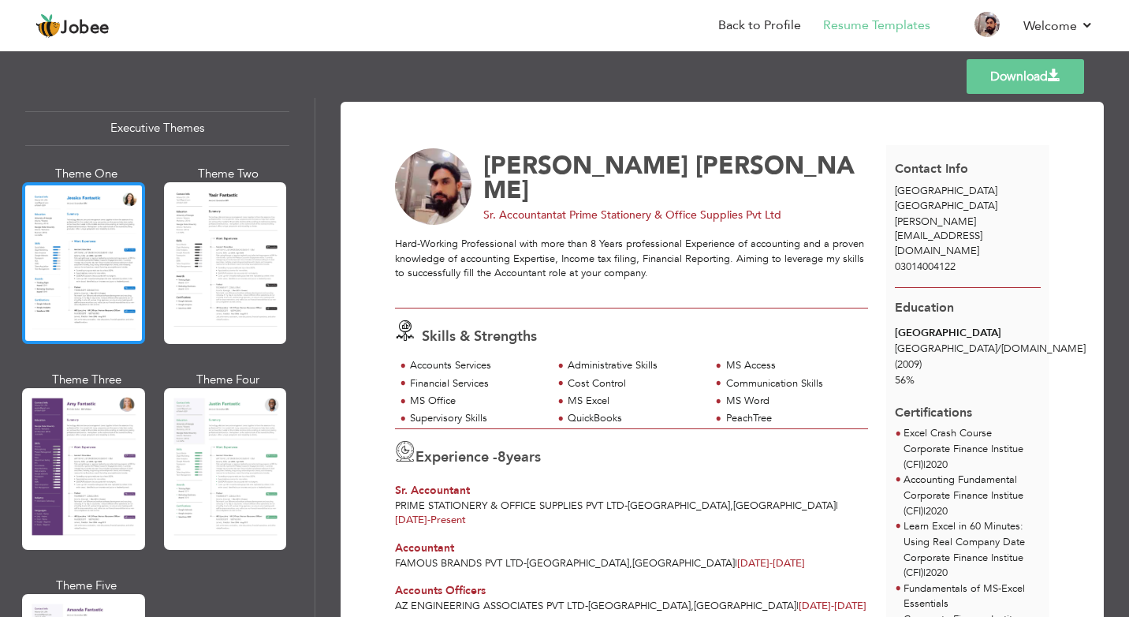
scroll to position [1183, 0]
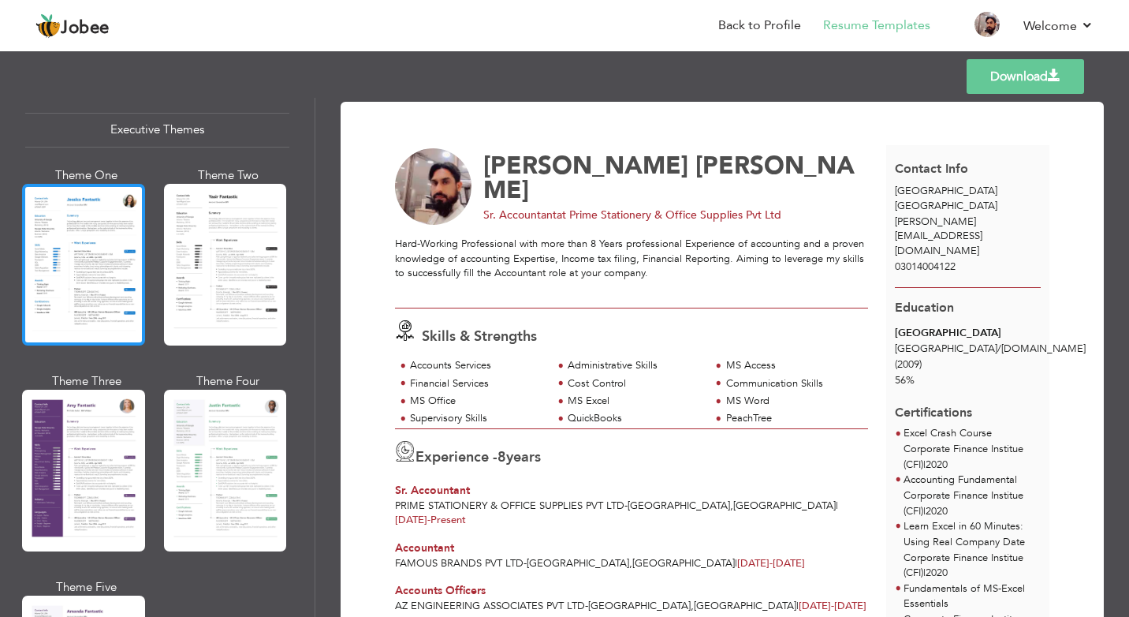
click at [59, 254] on div at bounding box center [83, 265] width 123 height 162
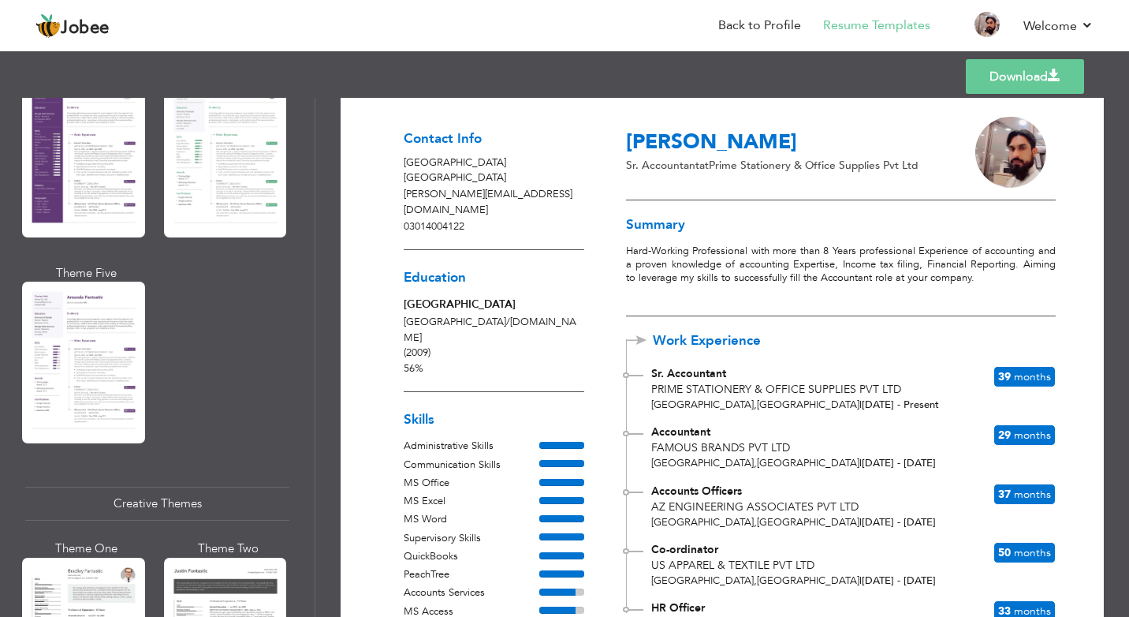
scroll to position [0, 0]
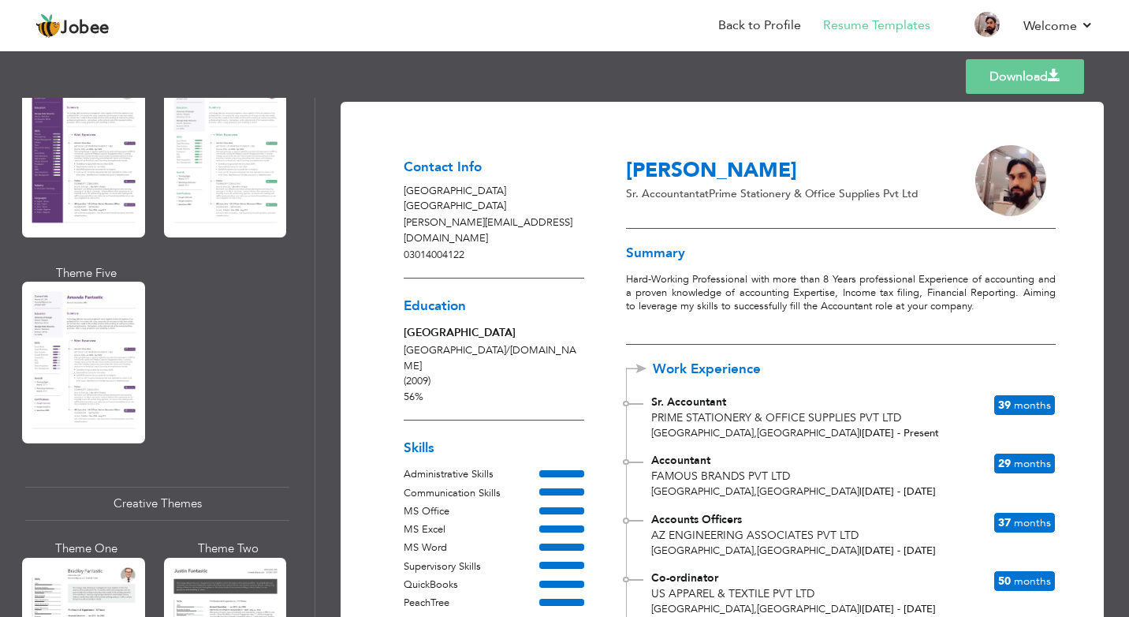
click at [1009, 80] on link "Download" at bounding box center [1025, 76] width 118 height 35
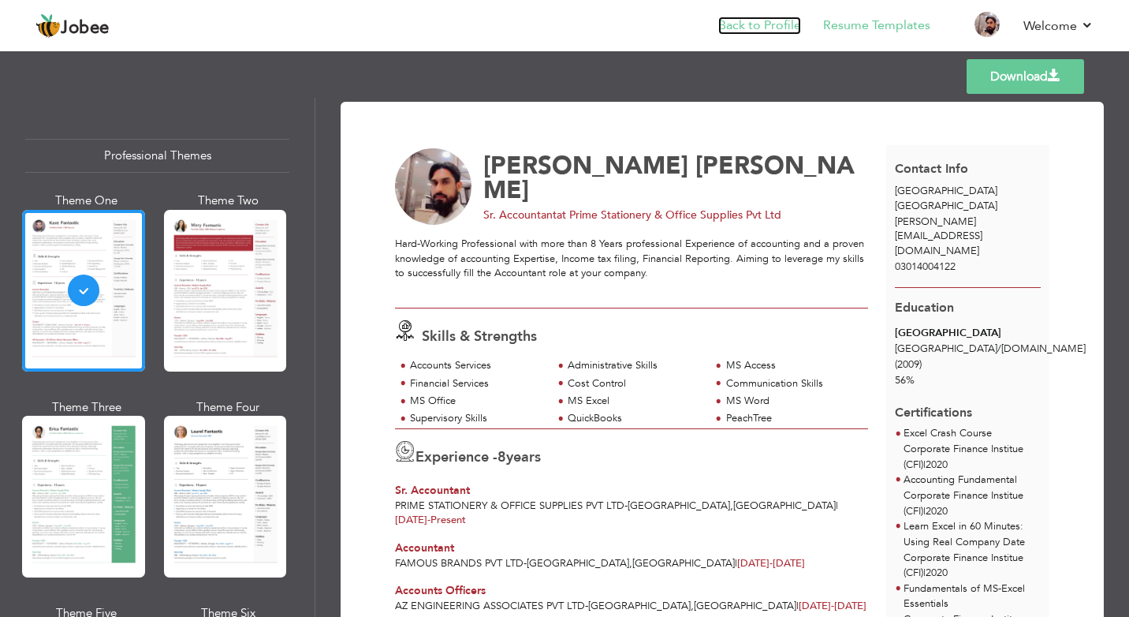
click at [758, 25] on link "Back to Profile" at bounding box center [759, 26] width 83 height 18
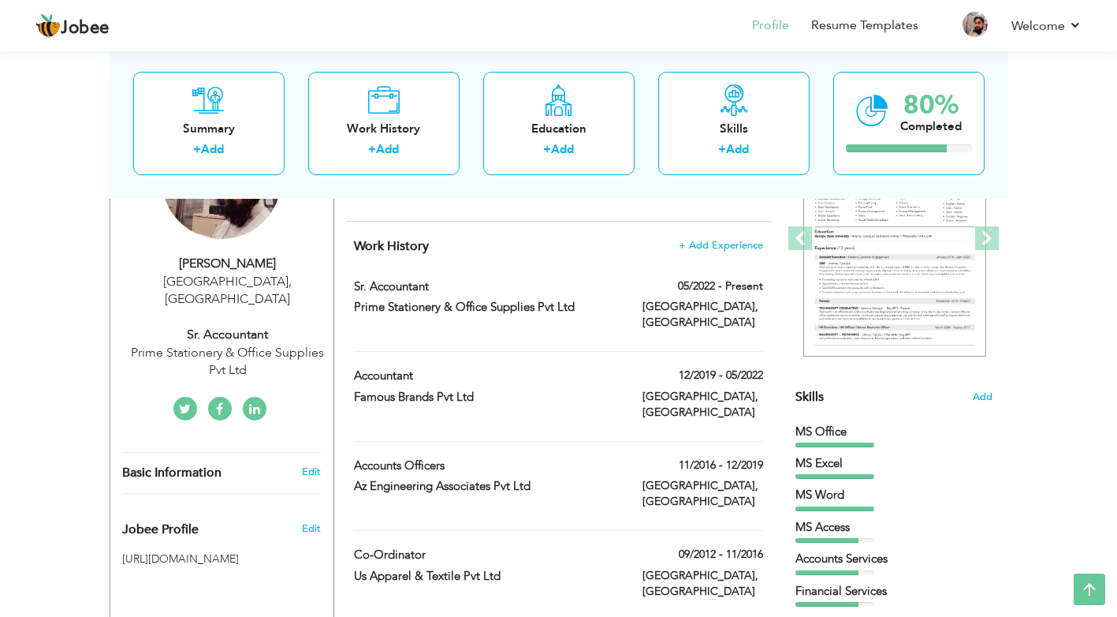
scroll to position [176, 0]
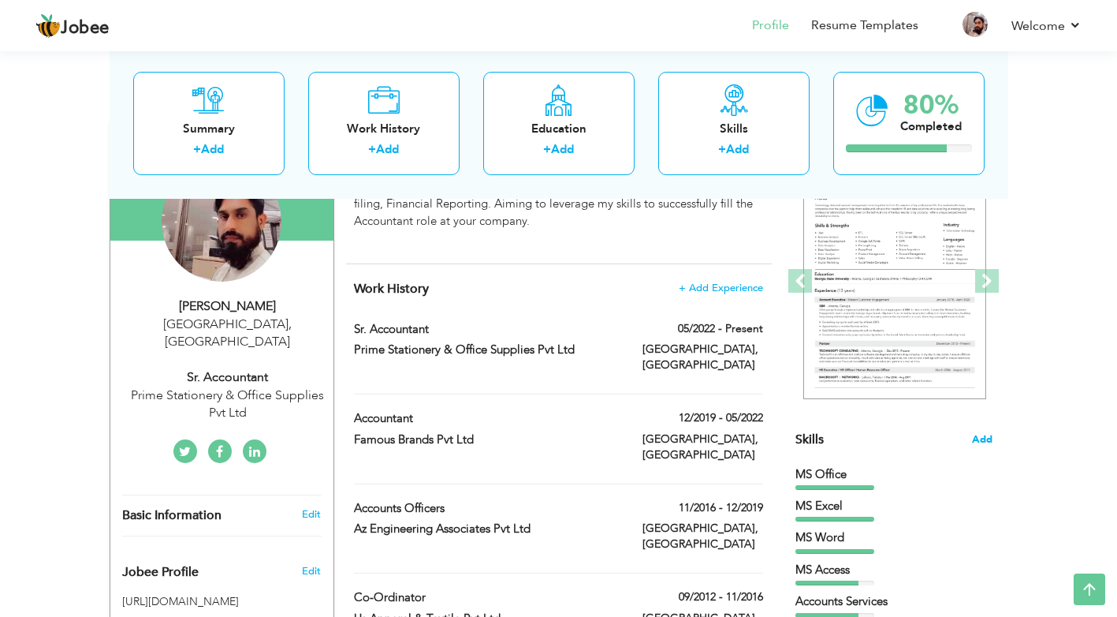
click at [978, 440] on span "Add" at bounding box center [982, 439] width 21 height 15
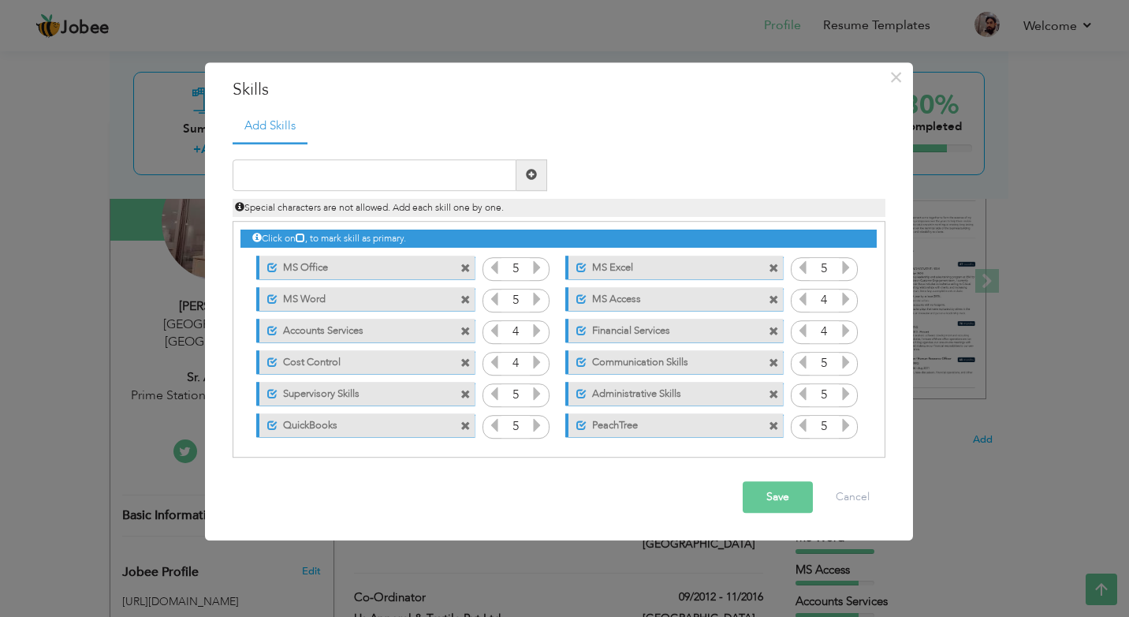
click at [465, 361] on span at bounding box center [466, 363] width 10 height 10
click at [771, 489] on button "Save" at bounding box center [778, 497] width 70 height 32
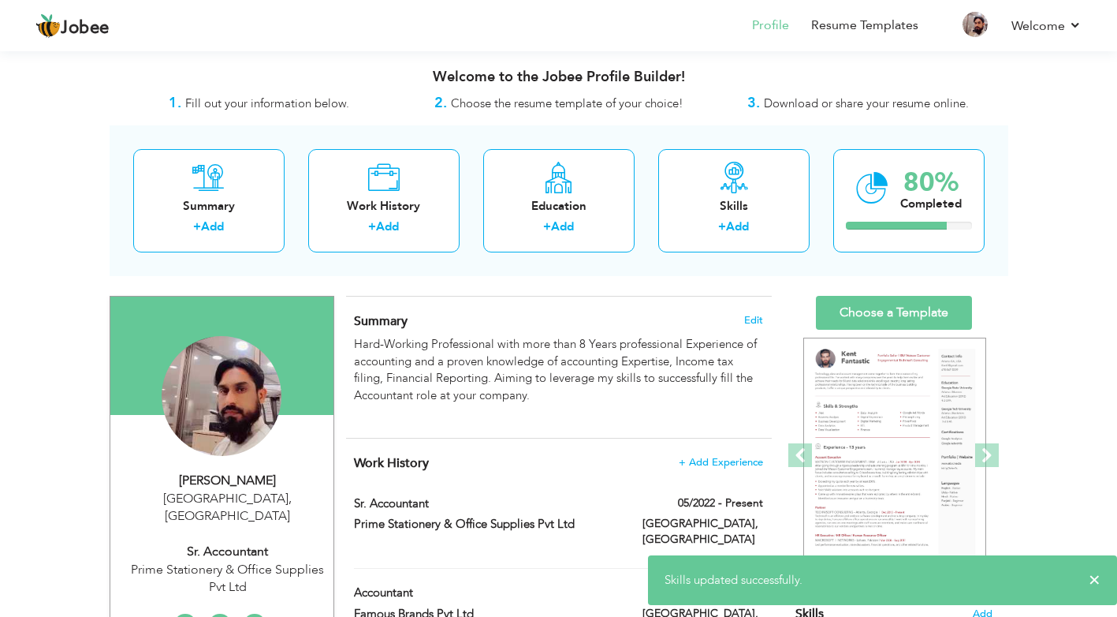
scroll to position [0, 0]
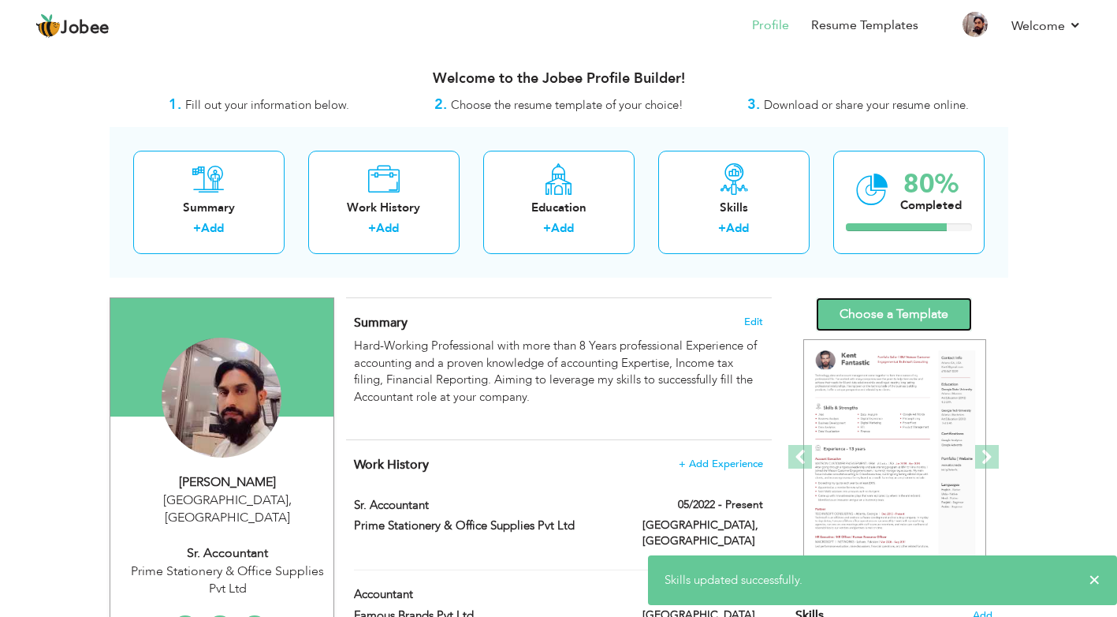
click at [886, 306] on link "Choose a Template" at bounding box center [894, 314] width 156 height 34
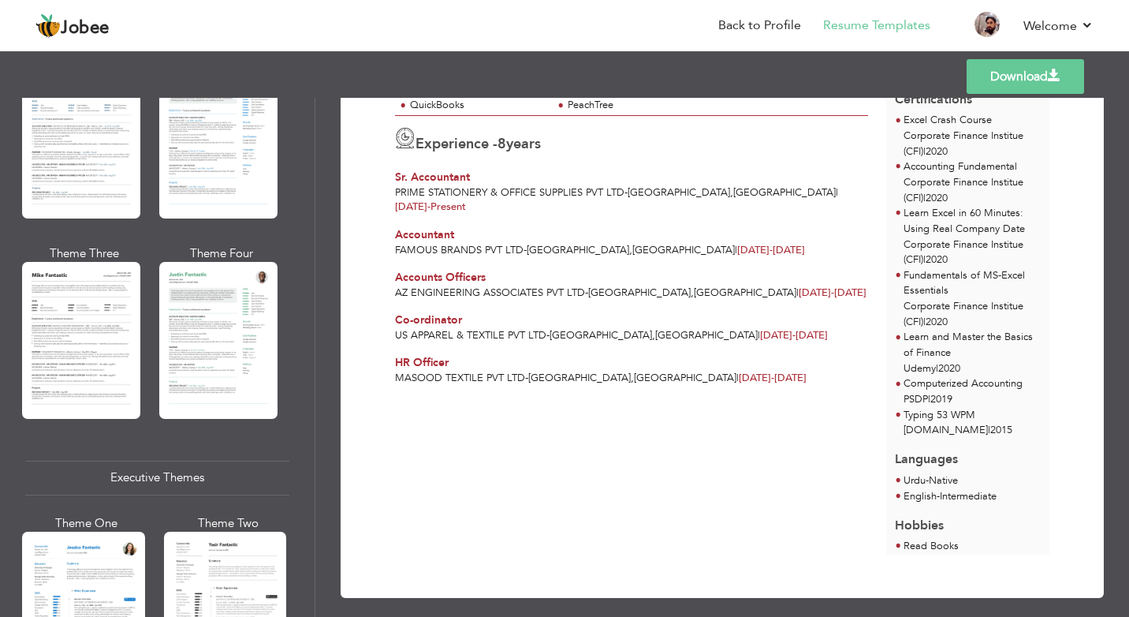
scroll to position [1104, 0]
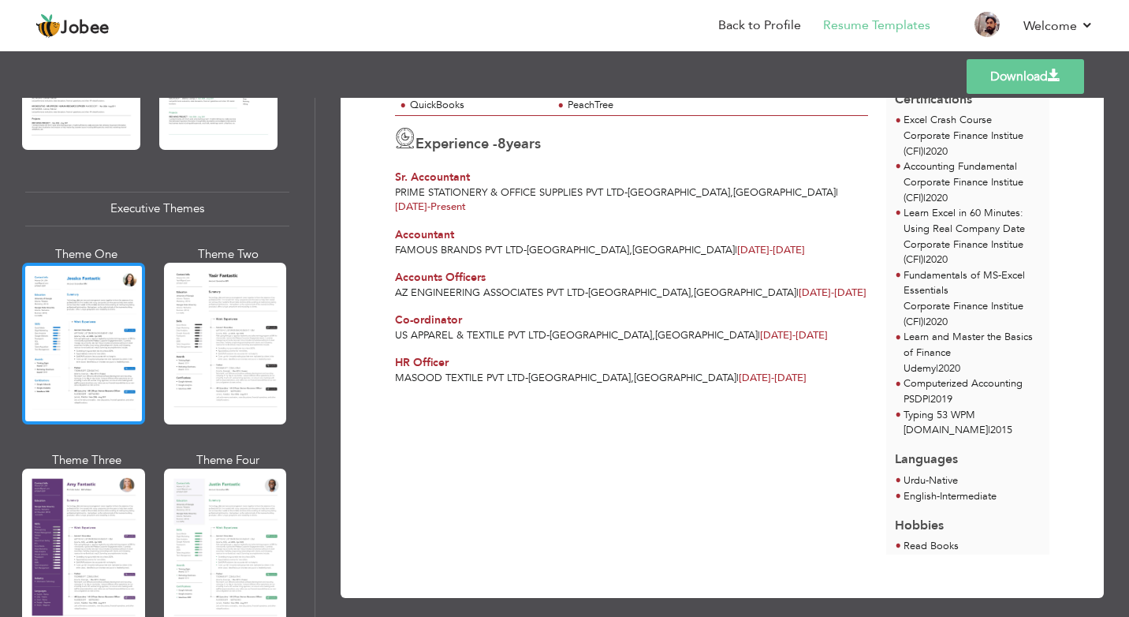
click at [99, 348] on div at bounding box center [83, 344] width 123 height 162
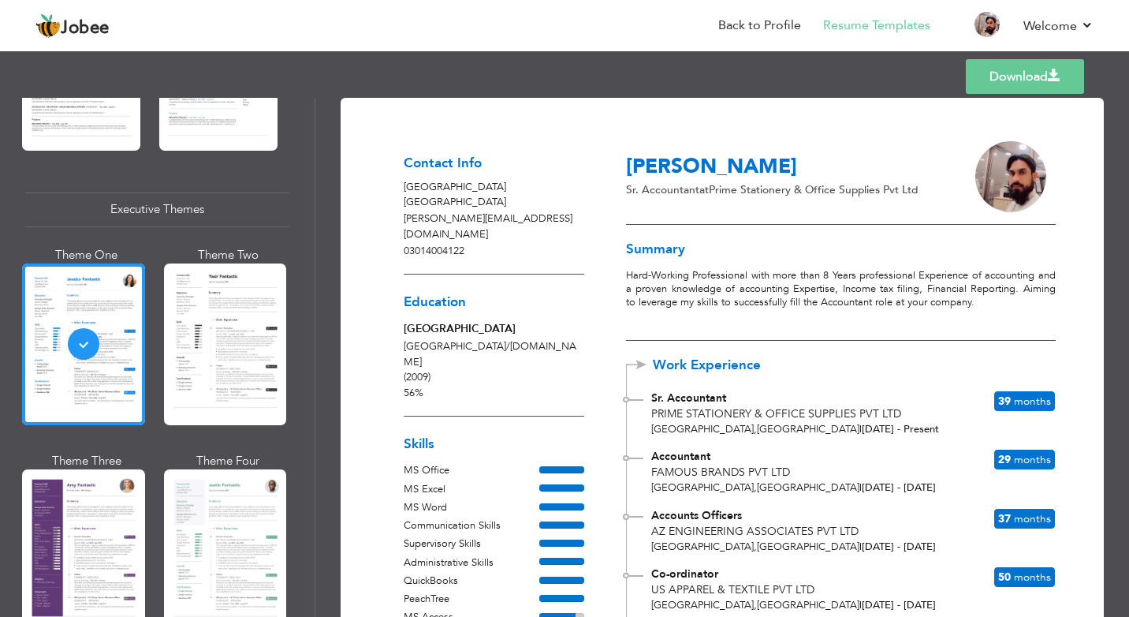
scroll to position [0, 0]
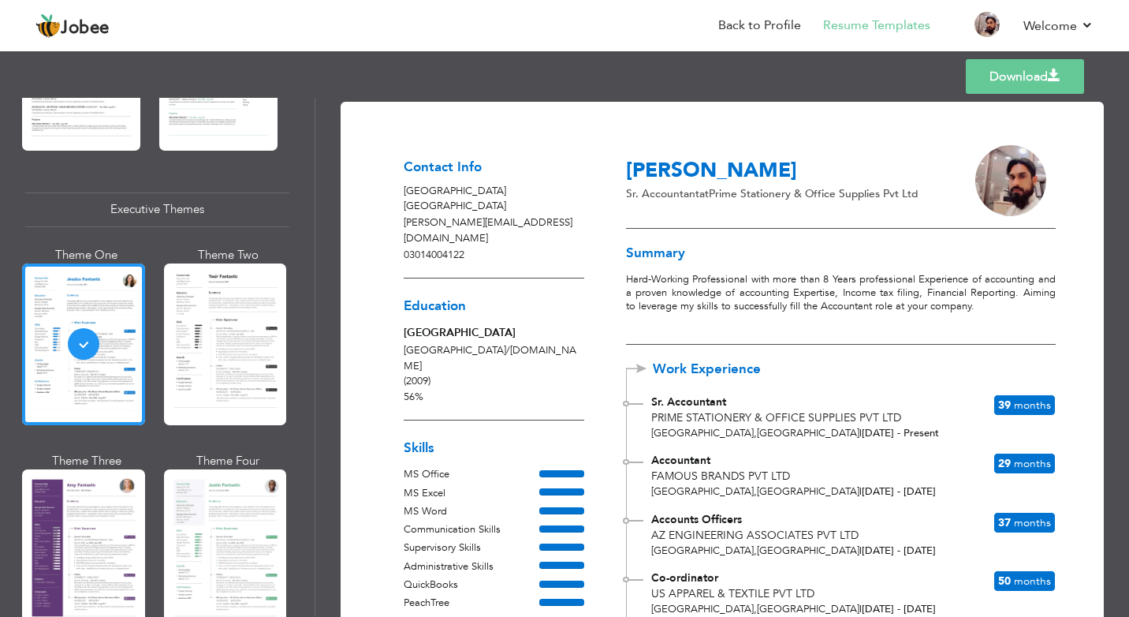
click at [1021, 70] on link "Download" at bounding box center [1025, 76] width 118 height 35
click at [748, 21] on link "Back to Profile" at bounding box center [759, 26] width 83 height 18
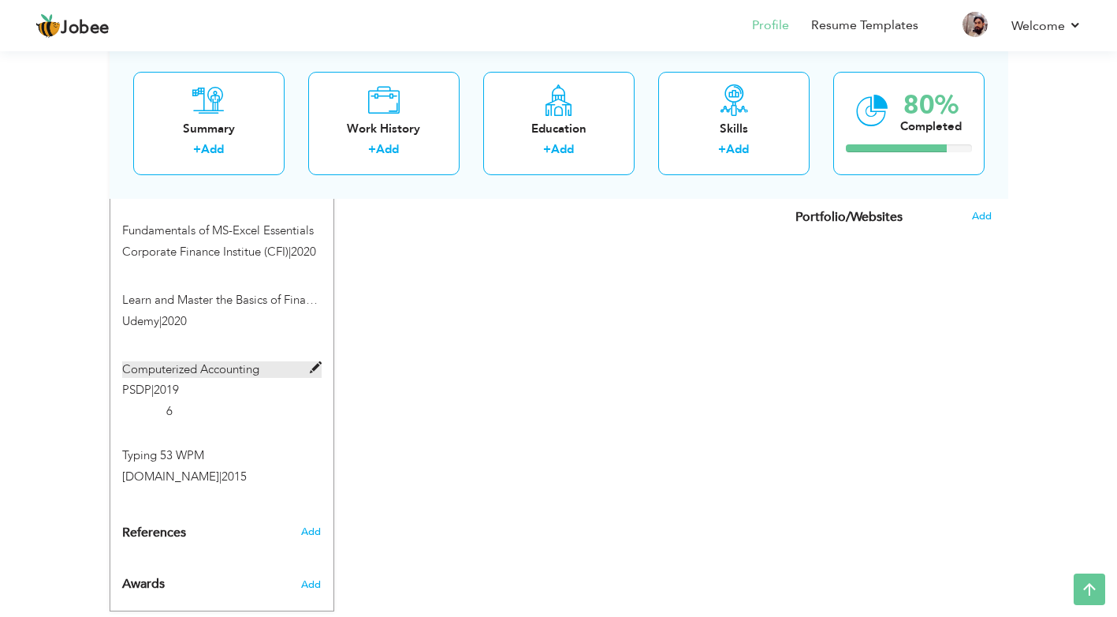
scroll to position [1031, 0]
click at [314, 446] on span at bounding box center [316, 452] width 12 height 12
type input "Typing 53 WPM"
type input "Goodtyping.com"
type input "2015"
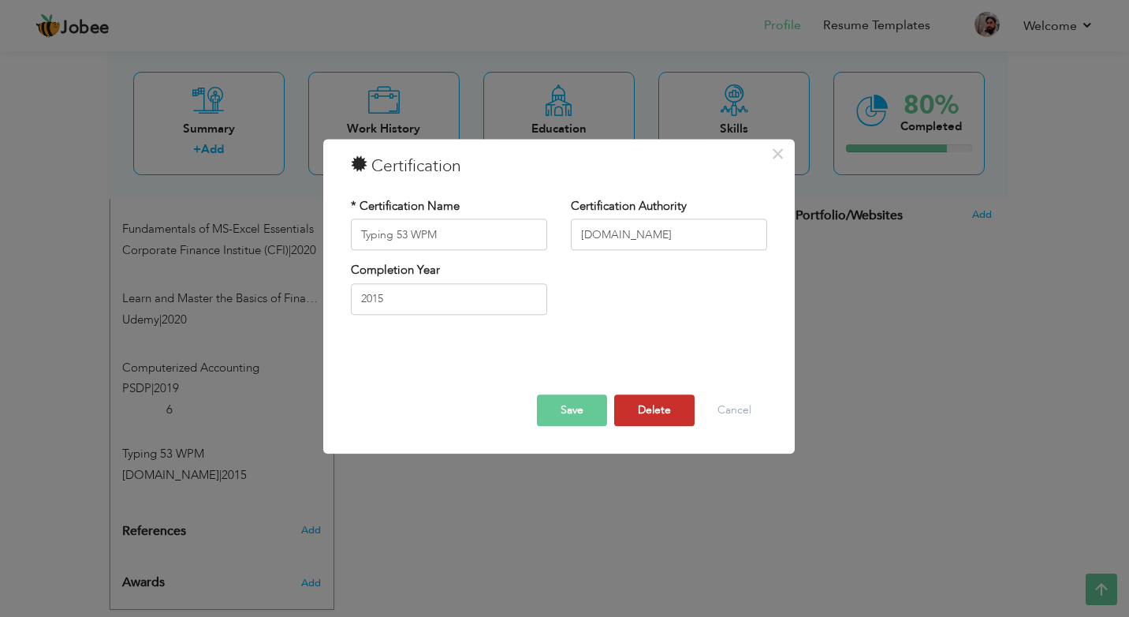
click at [667, 400] on button "Delete" at bounding box center [654, 411] width 80 height 32
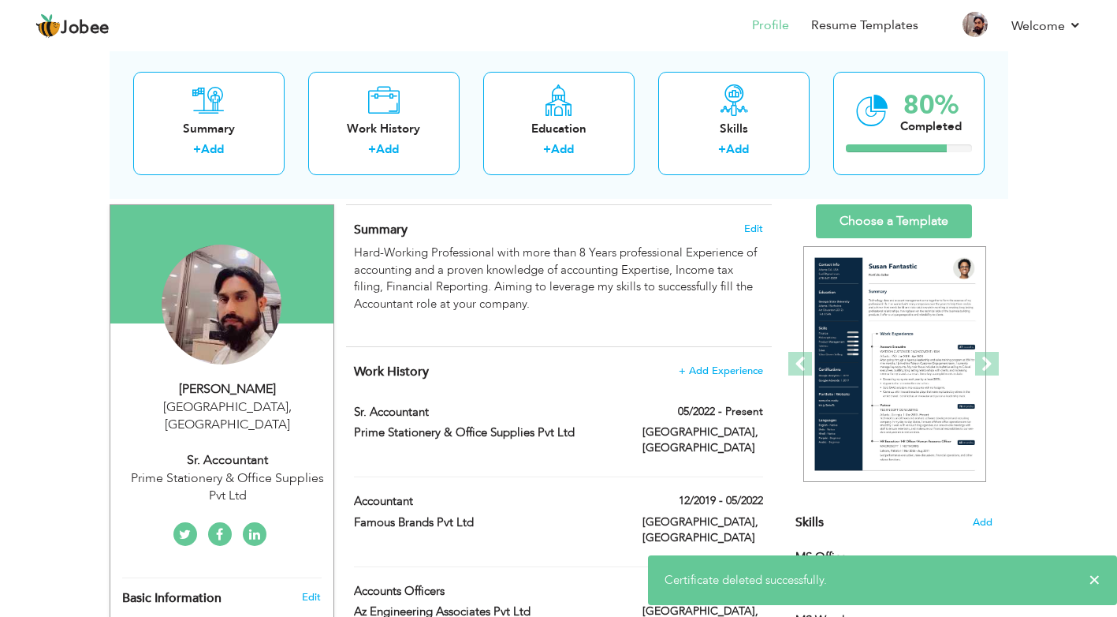
scroll to position [0, 0]
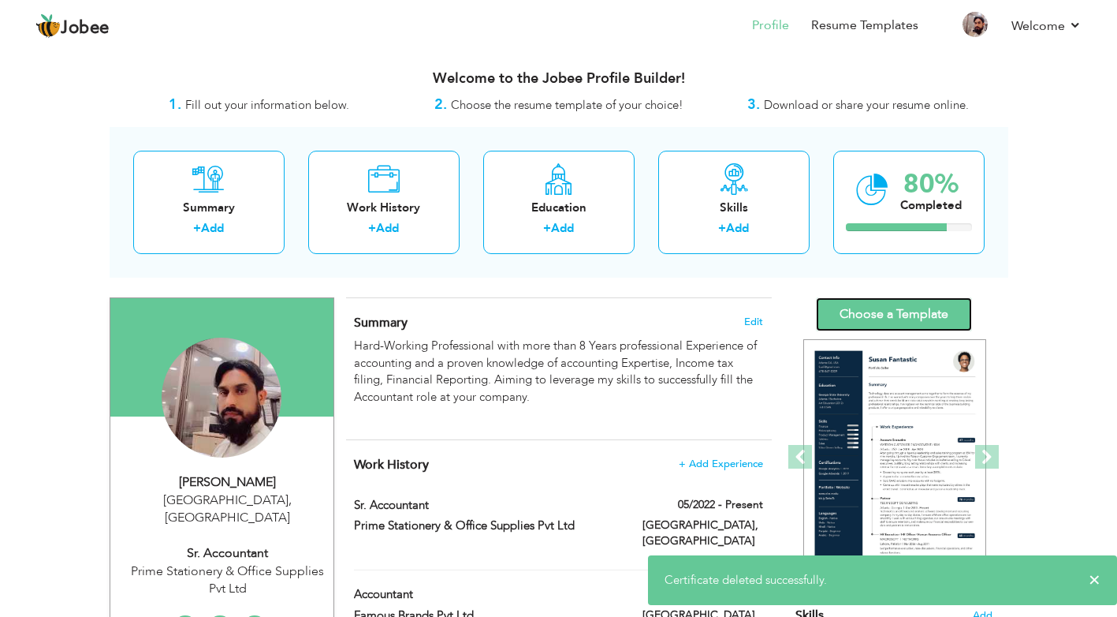
click at [861, 304] on link "Choose a Template" at bounding box center [894, 314] width 156 height 34
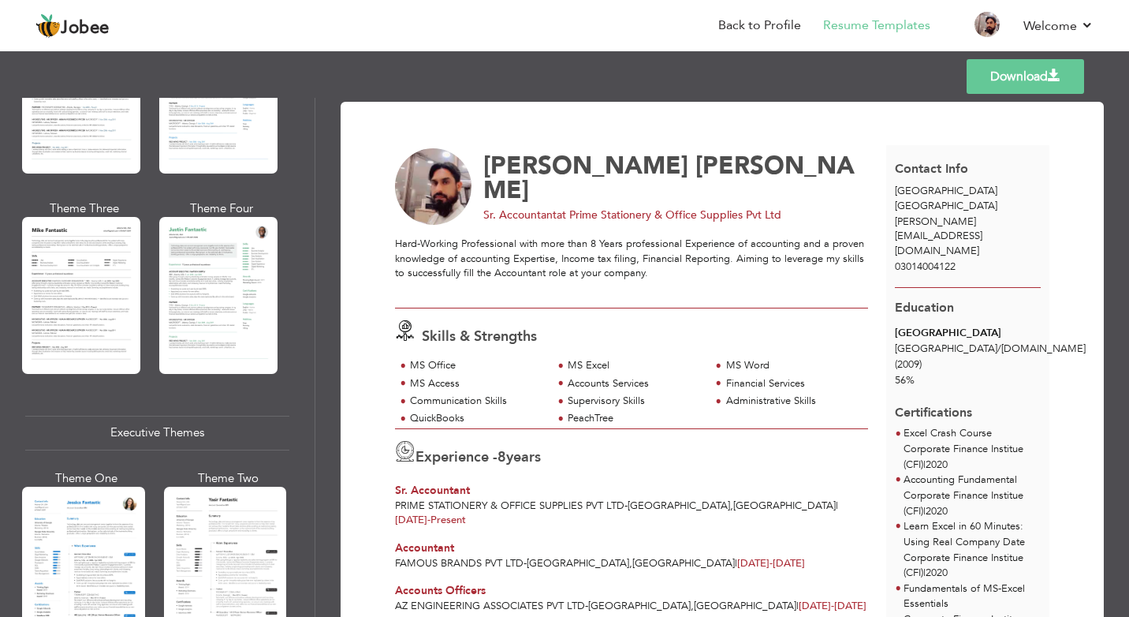
scroll to position [1104, 0]
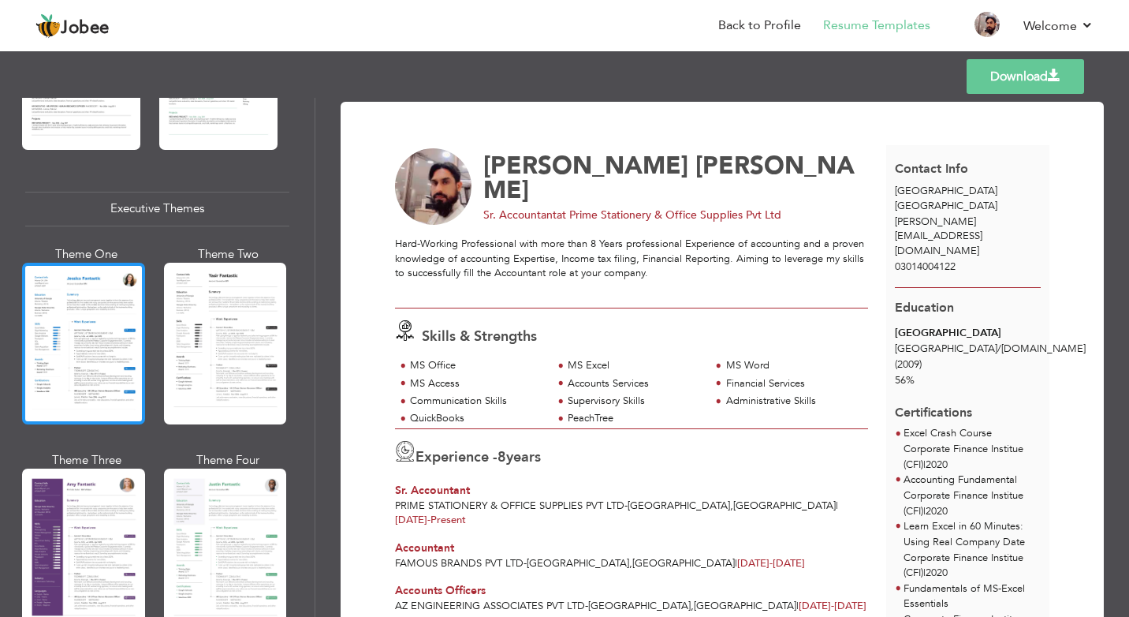
click at [103, 349] on div at bounding box center [83, 344] width 123 height 162
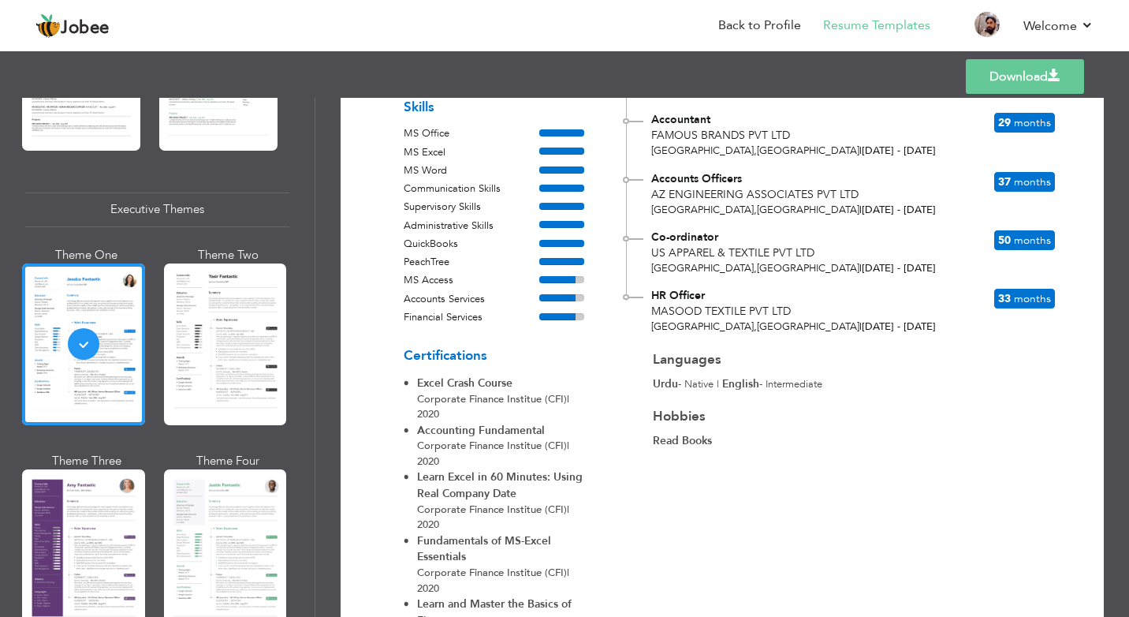
scroll to position [58, 0]
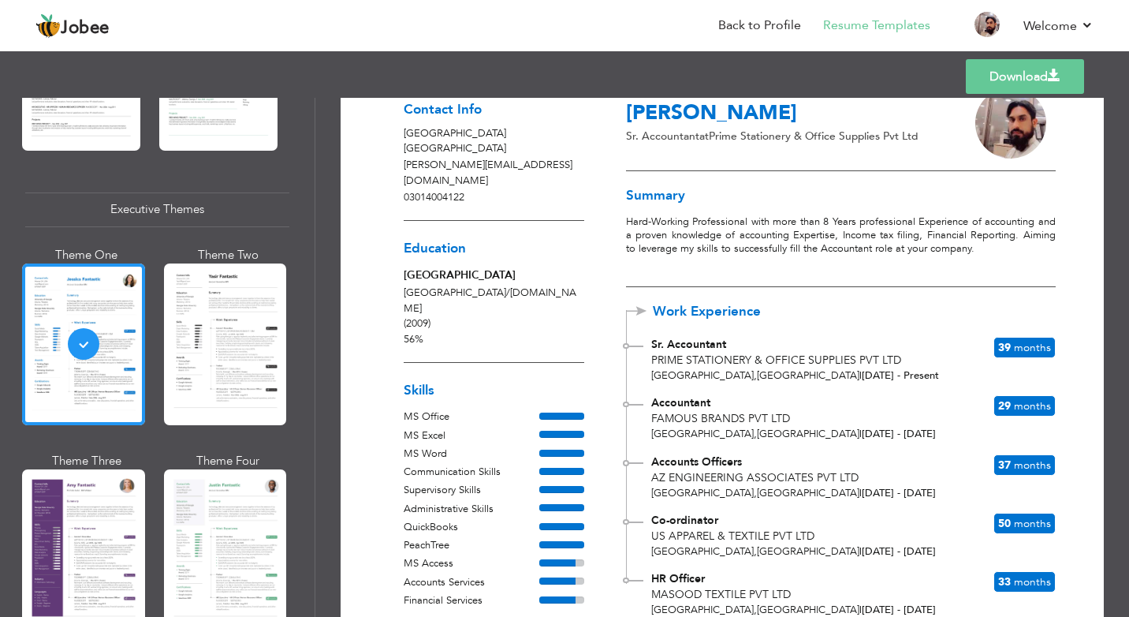
click at [1021, 71] on link "Download" at bounding box center [1025, 76] width 118 height 35
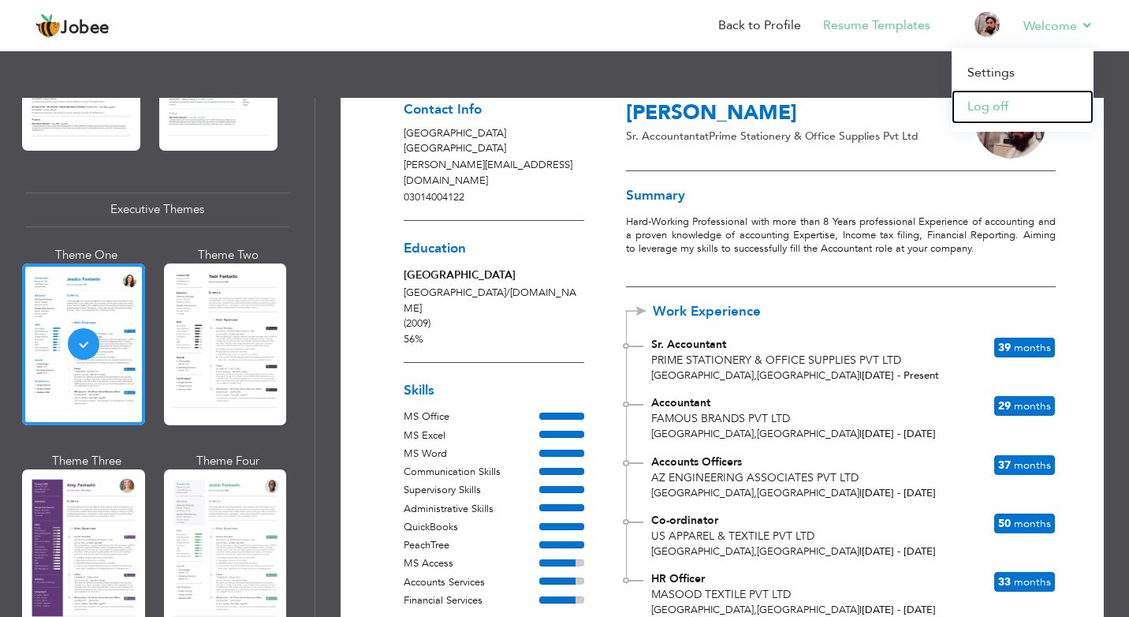
click at [979, 105] on link "Log off" at bounding box center [1023, 107] width 142 height 34
